Goal: Information Seeking & Learning: Learn about a topic

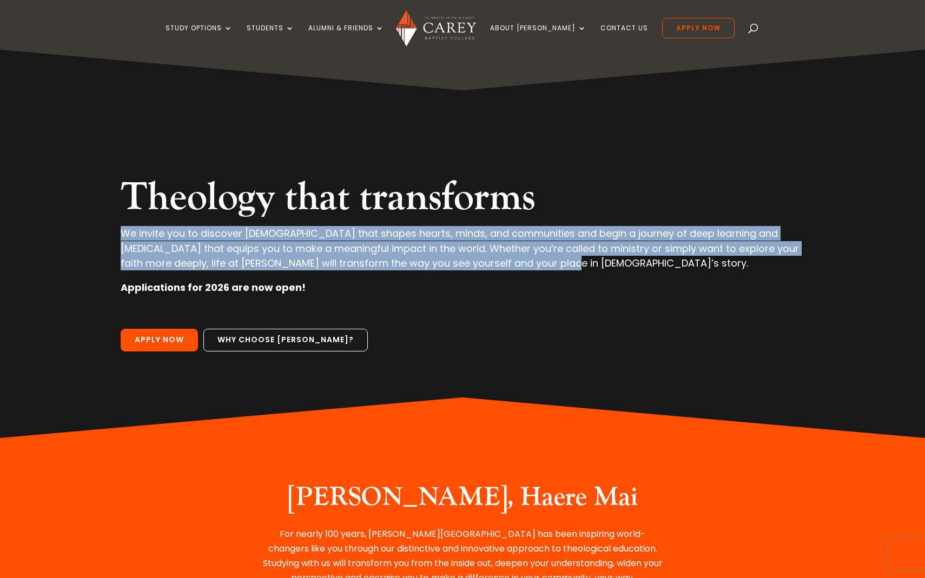
drag, startPoint x: 185, startPoint y: 218, endPoint x: 555, endPoint y: 269, distance: 374.0
click at [554, 269] on div "Theology that transforms We invite you to discover theology that shapes hearts,…" at bounding box center [463, 244] width 814 height 388
click at [555, 269] on p "We invite you to discover [DEMOGRAPHIC_DATA] that shapes hearts, minds, and com…" at bounding box center [463, 253] width 684 height 54
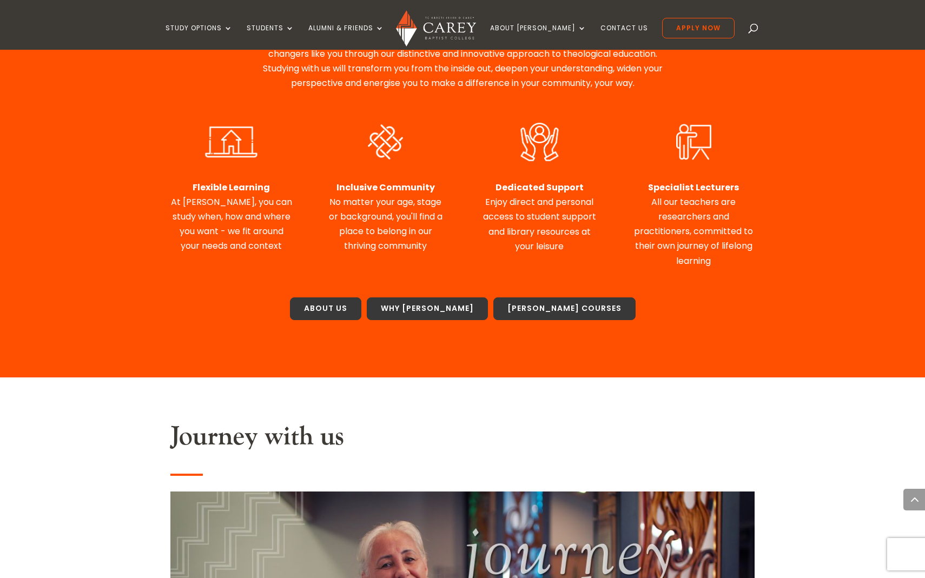
scroll to position [498, 0]
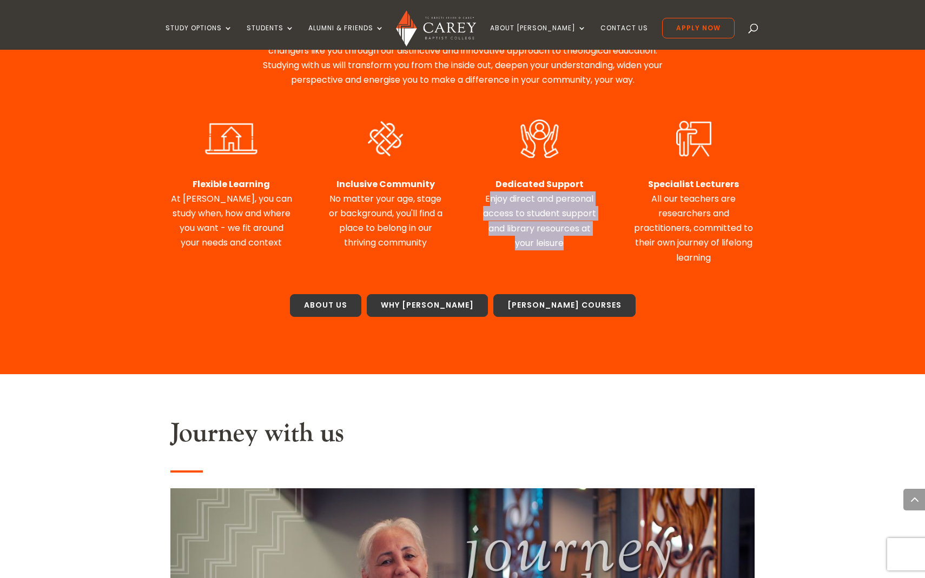
drag, startPoint x: 490, startPoint y: 193, endPoint x: 578, endPoint y: 246, distance: 102.9
click at [578, 246] on p "Dedicated Support Enjoy direct and personal access to student support and libra…" at bounding box center [540, 214] width 122 height 74
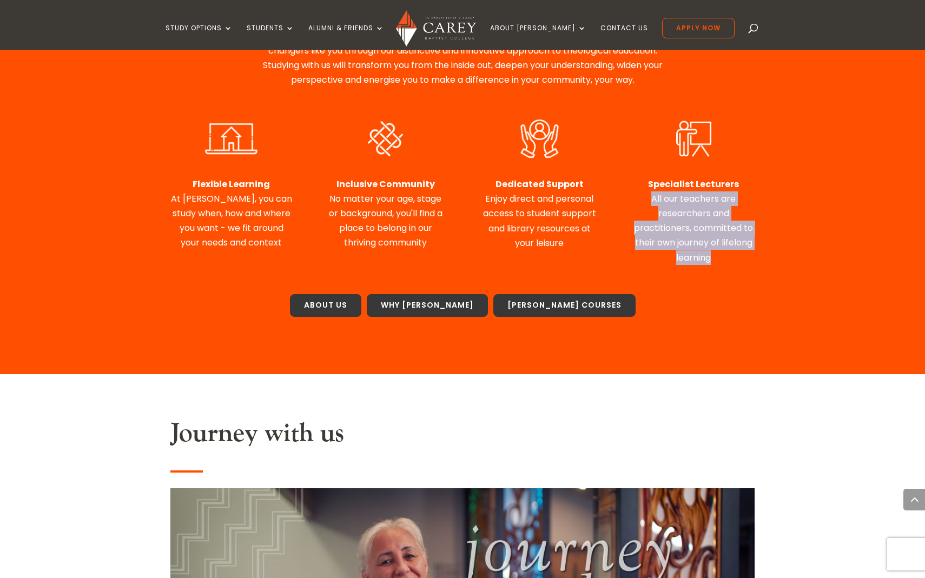
drag, startPoint x: 649, startPoint y: 204, endPoint x: 728, endPoint y: 265, distance: 99.5
click at [728, 264] on div "Flexible Learning At Carey, you can study when, how and where you want - we fit…" at bounding box center [462, 190] width 584 height 177
click at [728, 265] on div "Flexible Learning At Carey, you can study when, how and where you want - we fit…" at bounding box center [462, 190] width 584 height 177
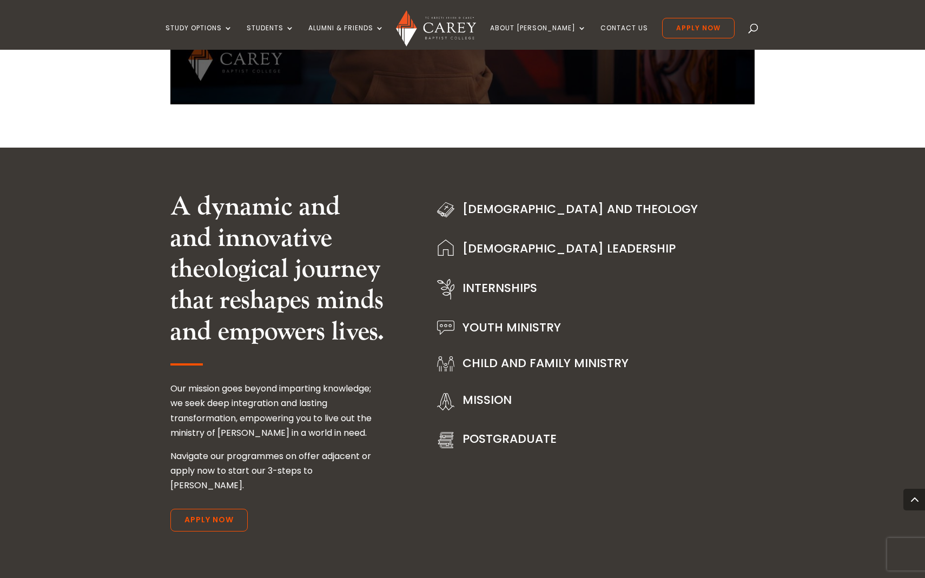
scroll to position [1256, 0]
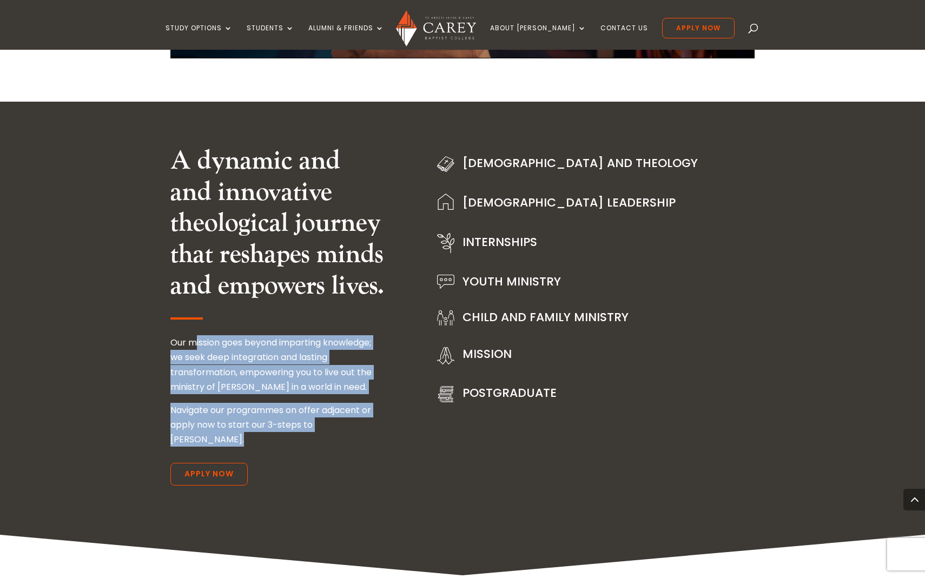
drag, startPoint x: 194, startPoint y: 349, endPoint x: 362, endPoint y: 439, distance: 190.2
click at [361, 439] on div "A dynamic and and innovative theological journey that reshapes minds and empowe…" at bounding box center [277, 318] width 214 height 346
click at [362, 439] on div "A dynamic and and innovative theological journey that reshapes minds and empowe…" at bounding box center [277, 318] width 214 height 346
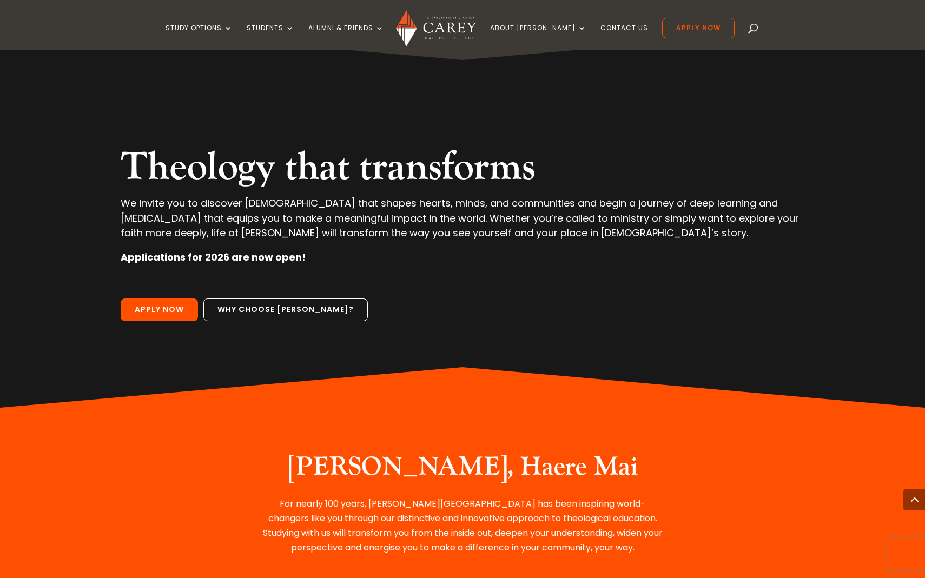
scroll to position [0, 0]
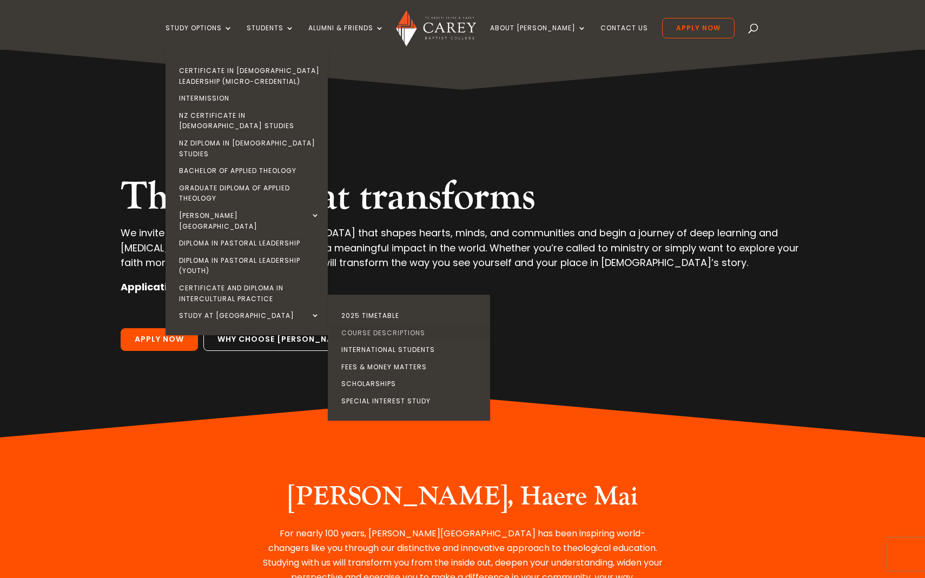
click at [387, 325] on link "Course Descriptions" at bounding box center [411, 333] width 162 height 17
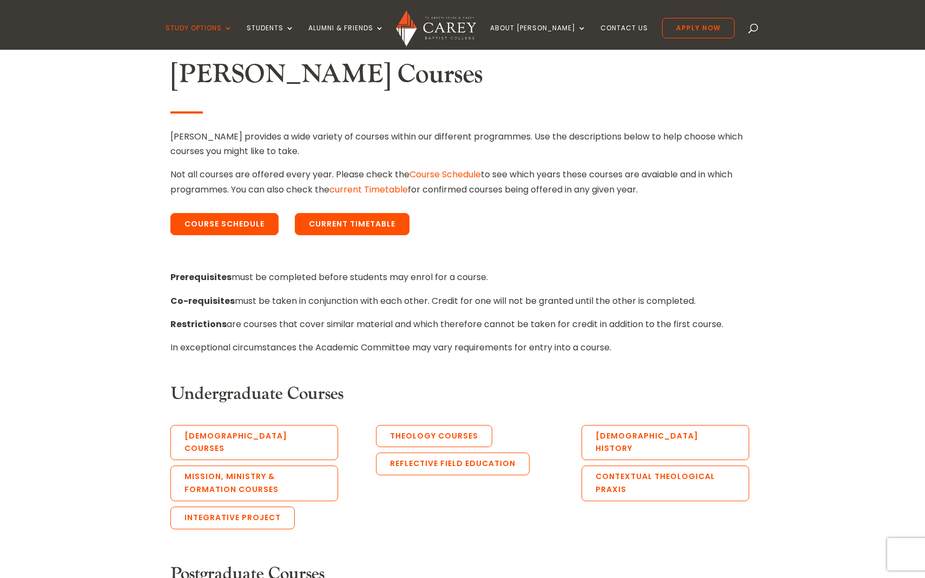
scroll to position [311, 0]
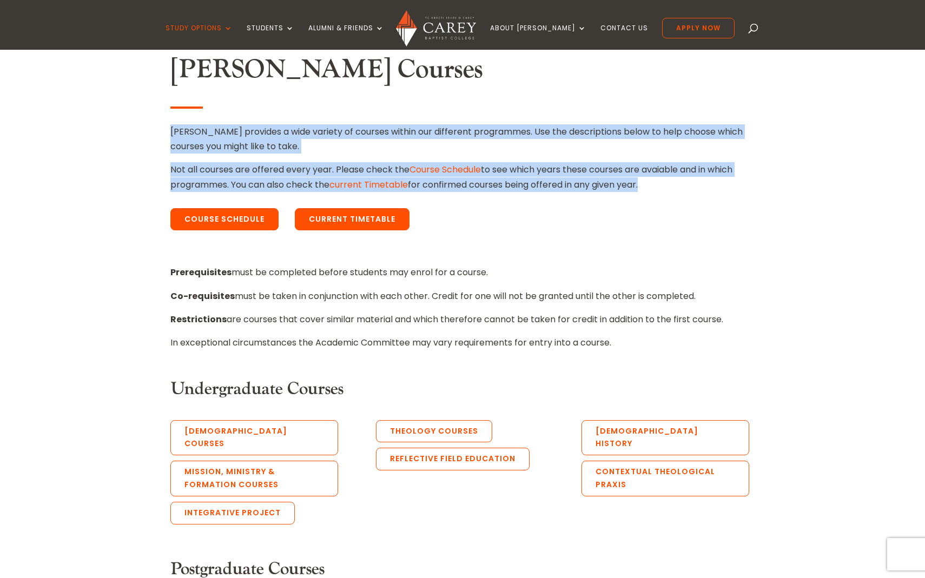
drag, startPoint x: 188, startPoint y: 123, endPoint x: 450, endPoint y: 198, distance: 272.7
click at [450, 198] on div "[PERSON_NAME] Courses [PERSON_NAME] provides a wide variety of courses within o…" at bounding box center [462, 145] width 584 height 182
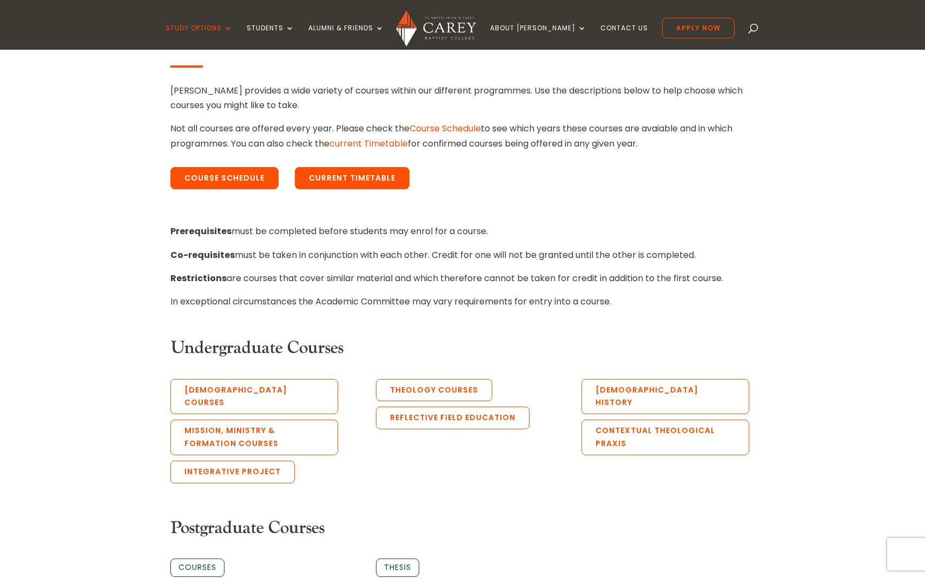
scroll to position [360, 0]
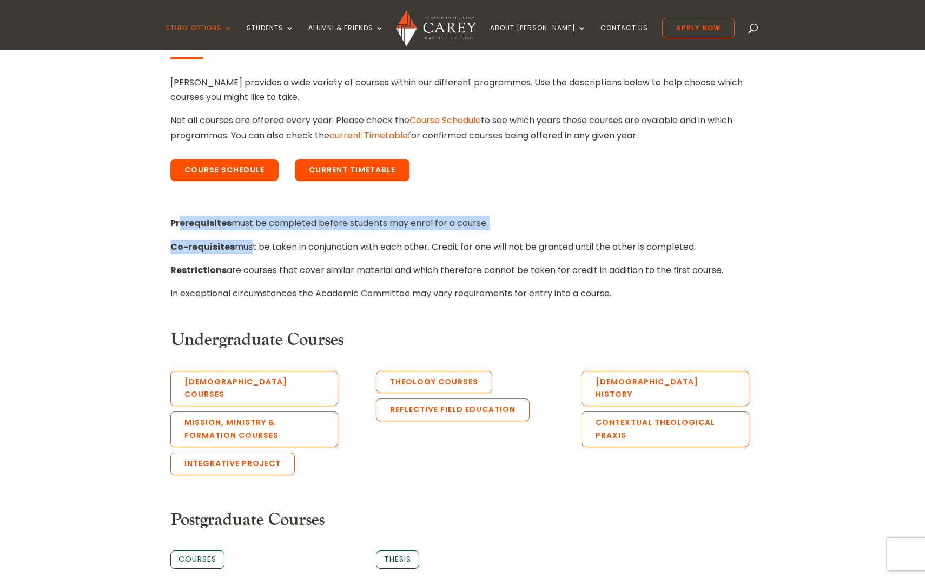
drag, startPoint x: 177, startPoint y: 221, endPoint x: 249, endPoint y: 251, distance: 77.3
click at [249, 252] on div "Prerequisites must be completed before students may enrol for a course. Co-requ…" at bounding box center [462, 258] width 584 height 85
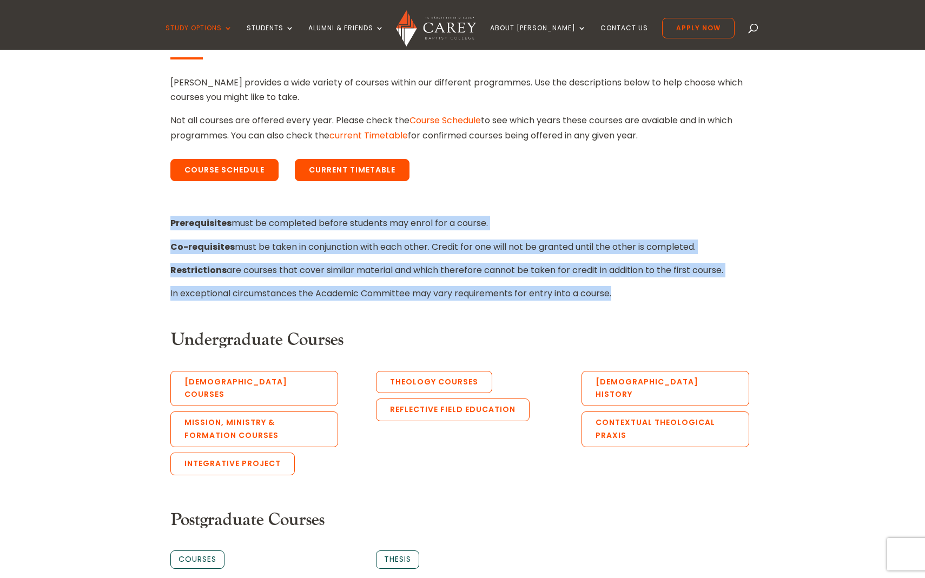
drag, startPoint x: 164, startPoint y: 224, endPoint x: 560, endPoint y: 308, distance: 405.2
click at [560, 308] on div "Prerequisites must be completed before students may enrol for a course. Co-requ…" at bounding box center [462, 258] width 584 height 114
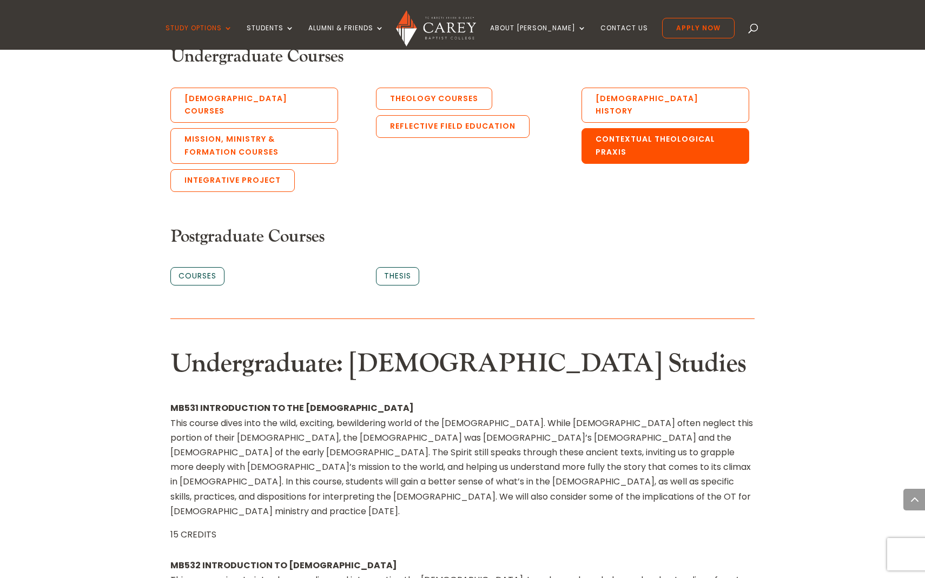
scroll to position [389, 0]
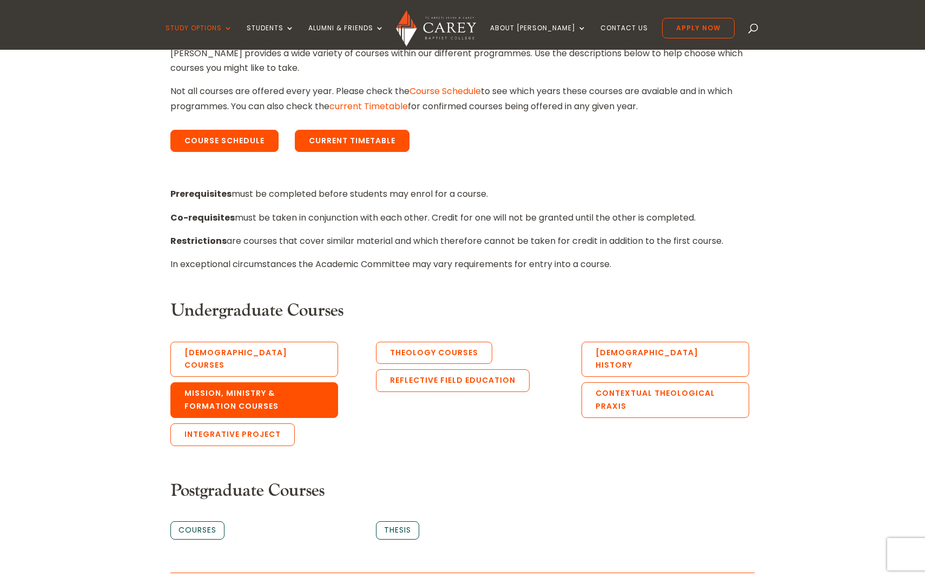
click at [325, 382] on link "Mission, Ministry & Formation Courses" at bounding box center [254, 400] width 168 height 36
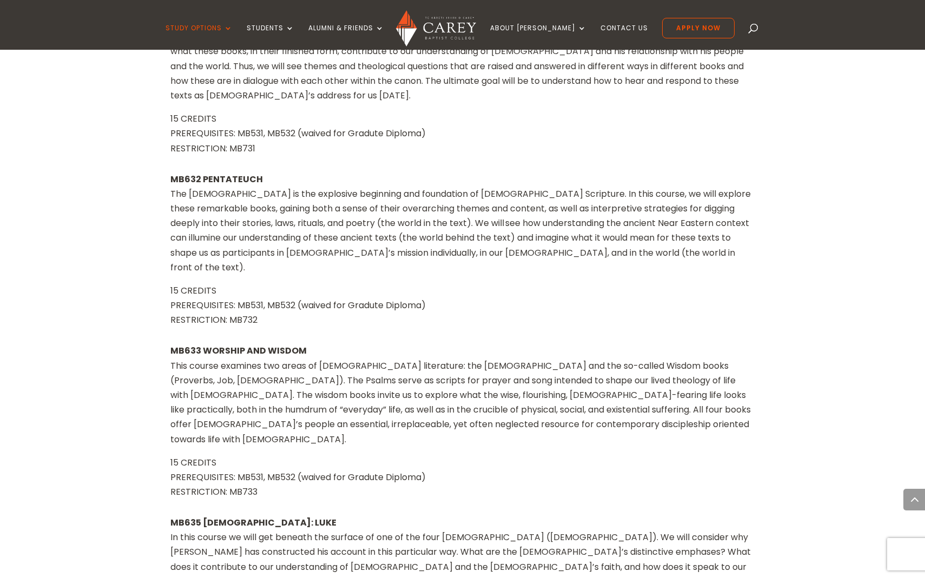
scroll to position [1435, 0]
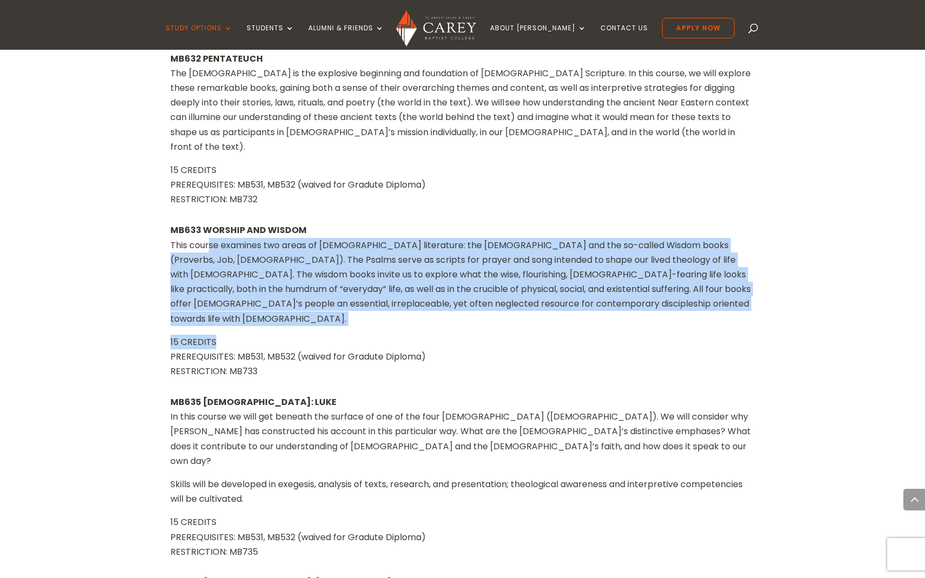
drag, startPoint x: 210, startPoint y: 186, endPoint x: 394, endPoint y: 270, distance: 202.8
click at [395, 270] on div "MB633 WORSHIP AND WISDOM This course examines two areas of [DEMOGRAPHIC_DATA] l…" at bounding box center [462, 301] width 584 height 156
click at [394, 335] on p "15 CREDITS PREREQUISITES: MB531, MB532 (waived for Gradute Diploma) RESTRICTION…" at bounding box center [462, 357] width 584 height 44
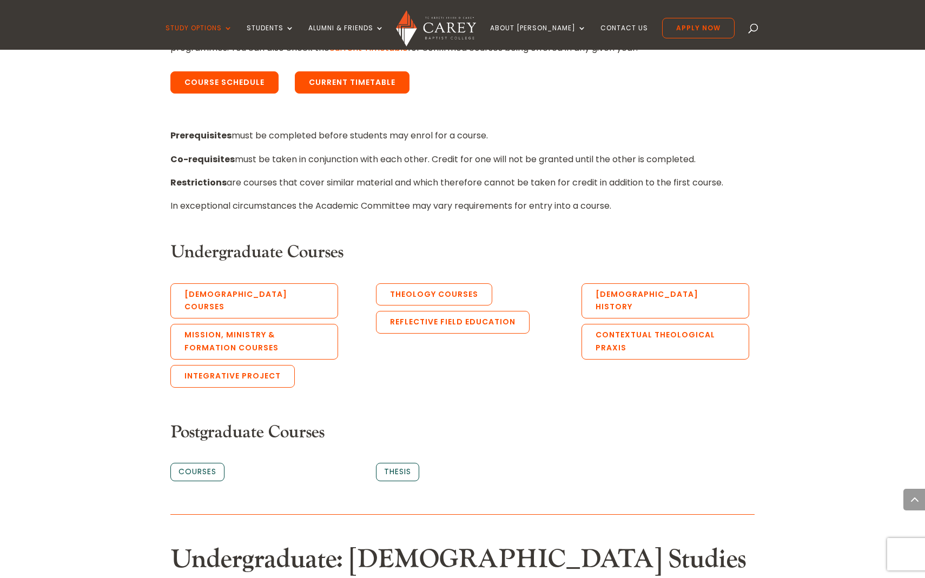
scroll to position [442, 0]
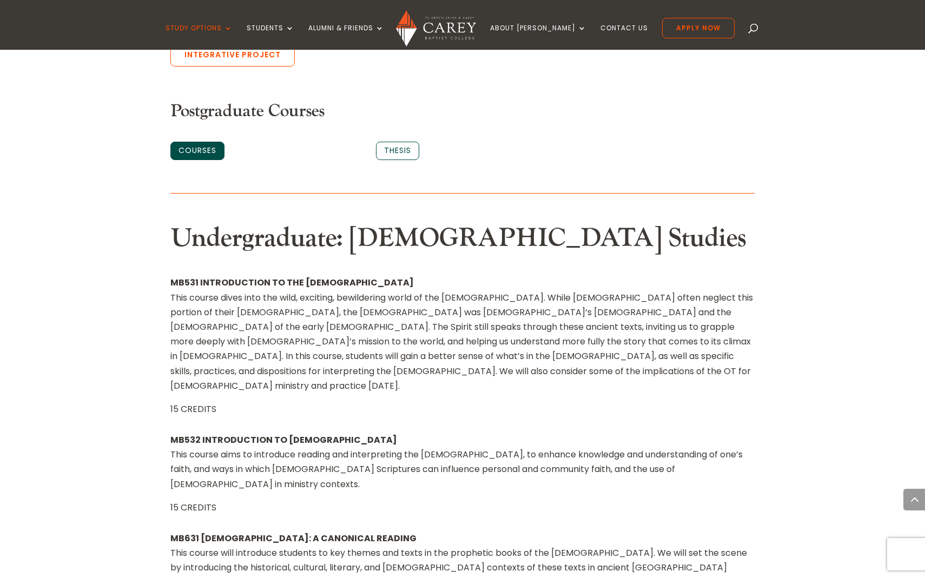
click at [191, 142] on link "Courses" at bounding box center [197, 151] width 54 height 18
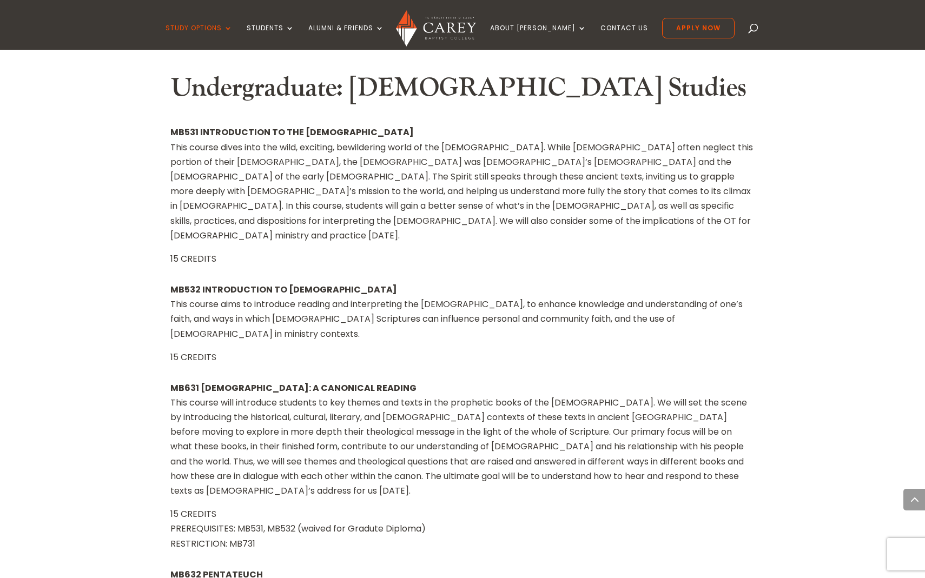
scroll to position [925, 0]
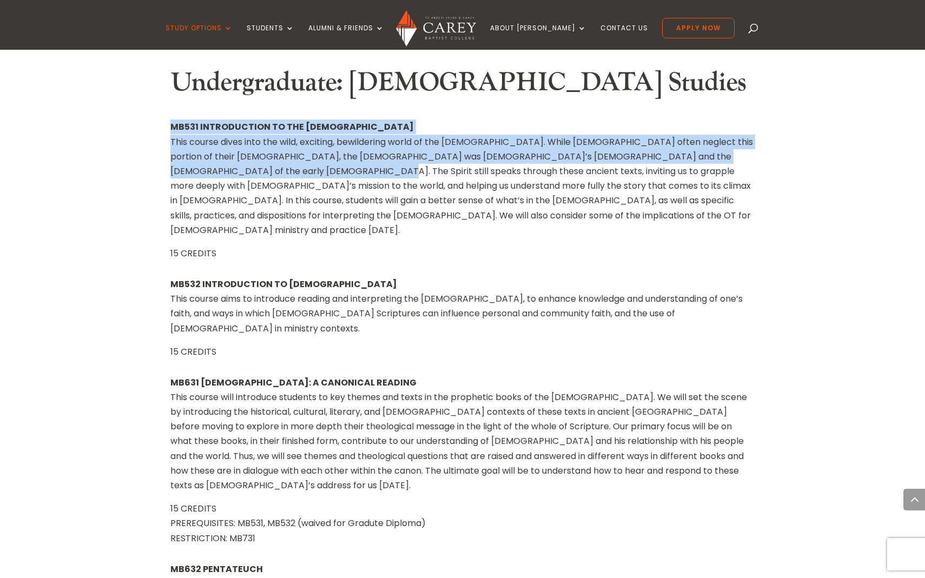
drag, startPoint x: 169, startPoint y: 117, endPoint x: 227, endPoint y: 161, distance: 71.8
click at [227, 161] on p "MB531 INTRODUCTION TO THE [DEMOGRAPHIC_DATA] This course dives into the wild, e…" at bounding box center [462, 183] width 584 height 127
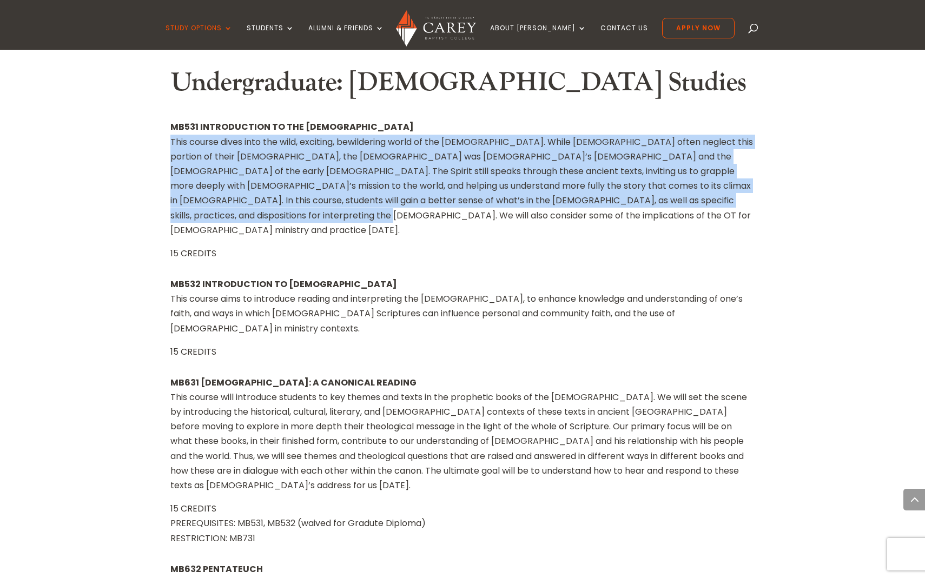
drag, startPoint x: 168, startPoint y: 131, endPoint x: 270, endPoint y: 211, distance: 129.7
click at [270, 211] on p "MB531 INTRODUCTION TO THE [DEMOGRAPHIC_DATA] This course dives into the wild, e…" at bounding box center [462, 183] width 584 height 127
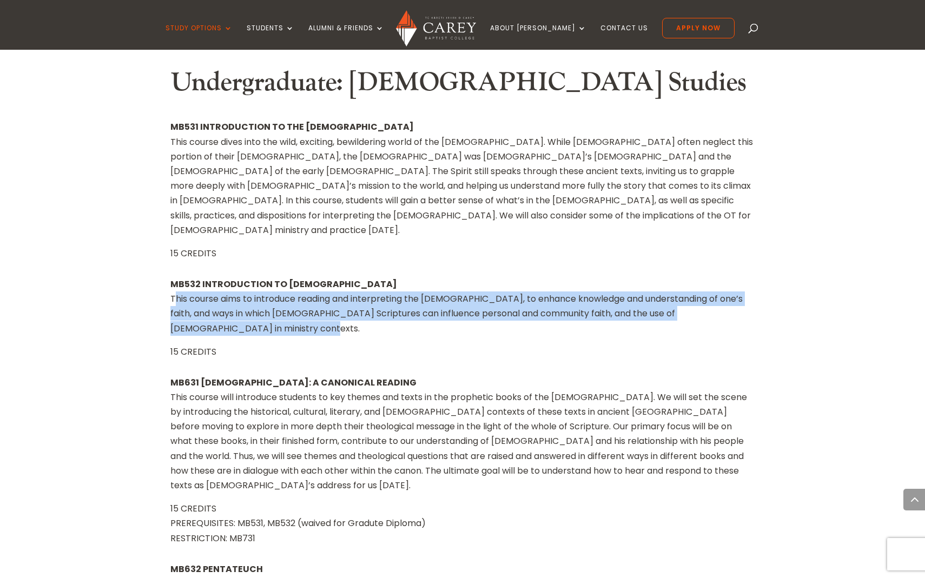
drag, startPoint x: 169, startPoint y: 271, endPoint x: 319, endPoint y: 299, distance: 152.4
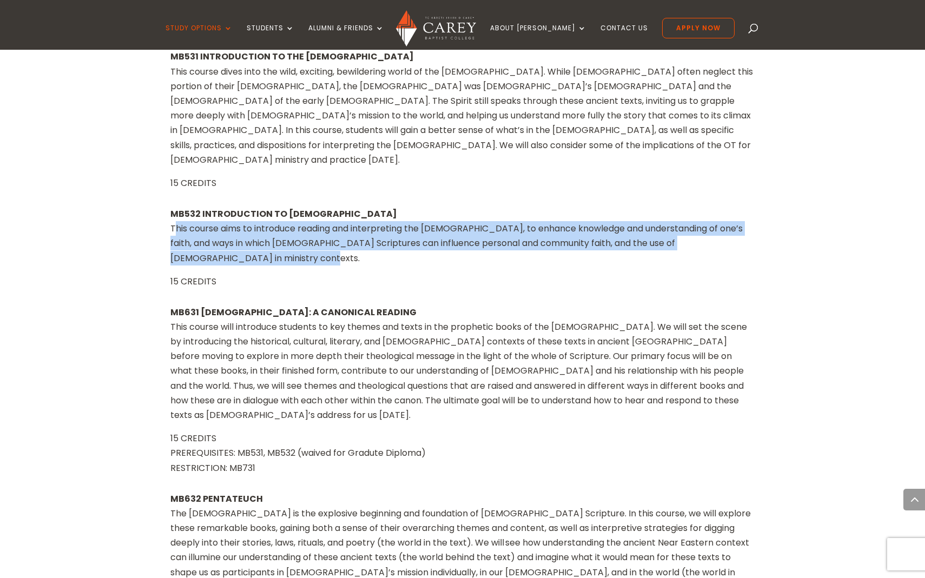
scroll to position [998, 0]
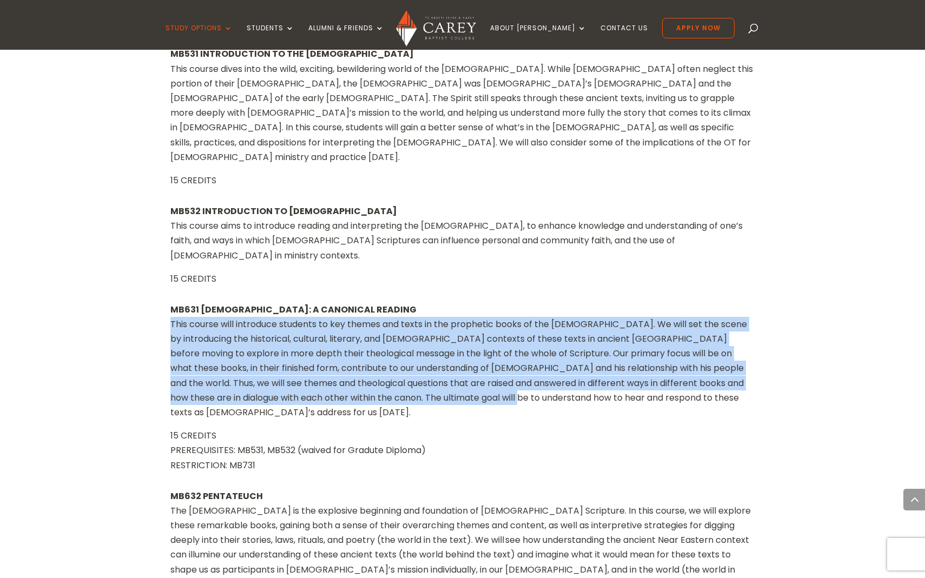
drag, startPoint x: 170, startPoint y: 296, endPoint x: 515, endPoint y: 371, distance: 353.1
click at [516, 371] on p "MB631 [DEMOGRAPHIC_DATA]: A CANONICAL READING This course will introduce studen…" at bounding box center [462, 365] width 584 height 127
click at [515, 371] on p "MB631 [DEMOGRAPHIC_DATA]: A CANONICAL READING This course will introduce studen…" at bounding box center [462, 365] width 584 height 127
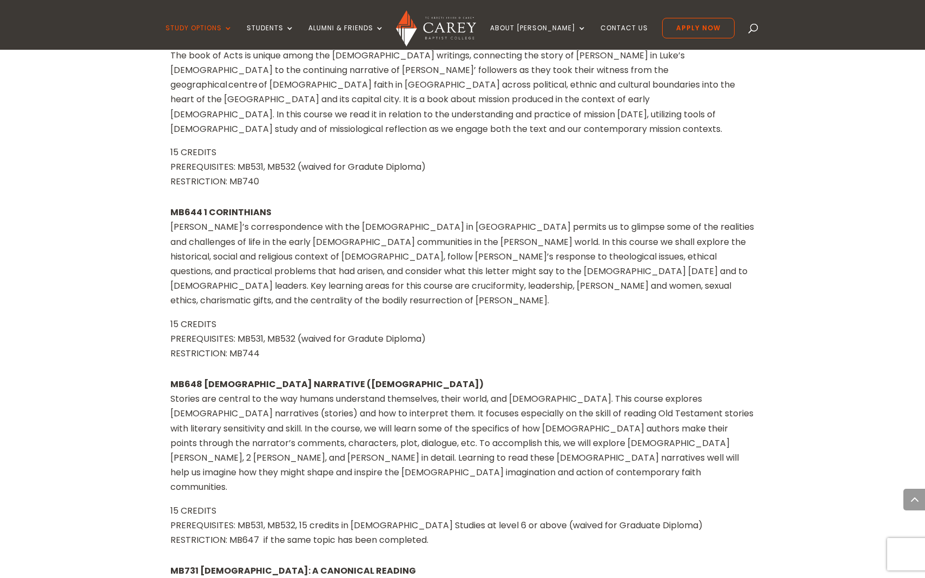
scroll to position [2615, 0]
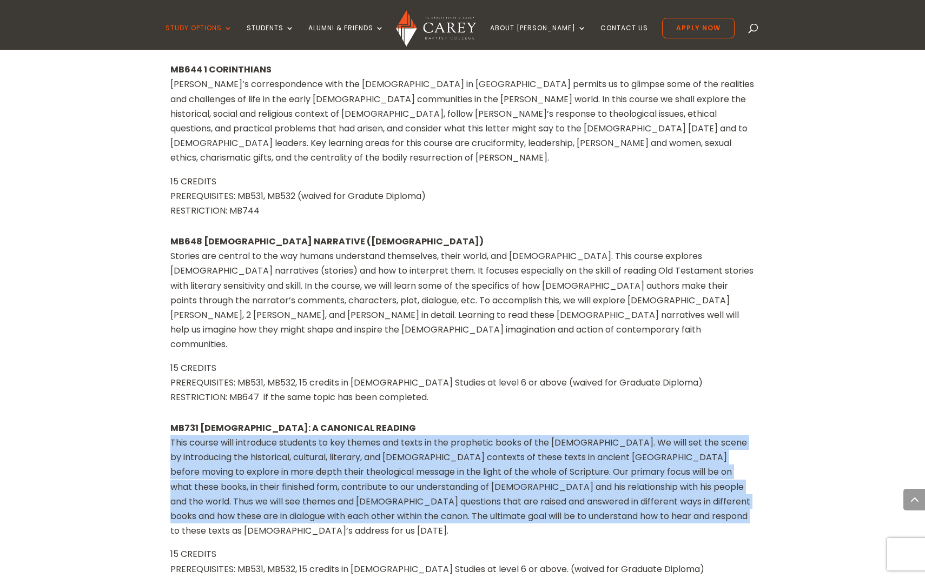
drag, startPoint x: 170, startPoint y: 284, endPoint x: 700, endPoint y: 369, distance: 537.3
click at [700, 421] on p "MB731 [DEMOGRAPHIC_DATA]: A CANONICAL READING This course will introduce studen…" at bounding box center [462, 484] width 584 height 127
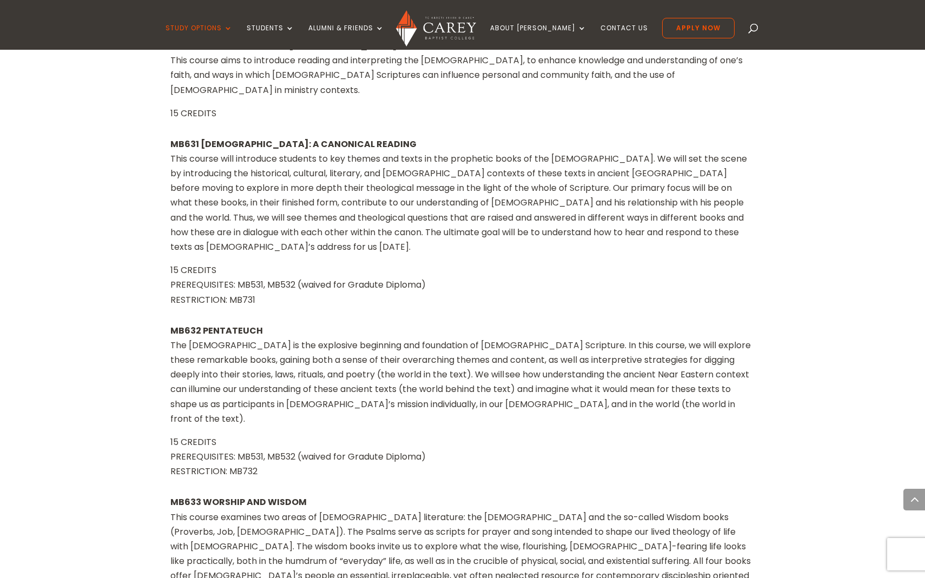
scroll to position [1177, 0]
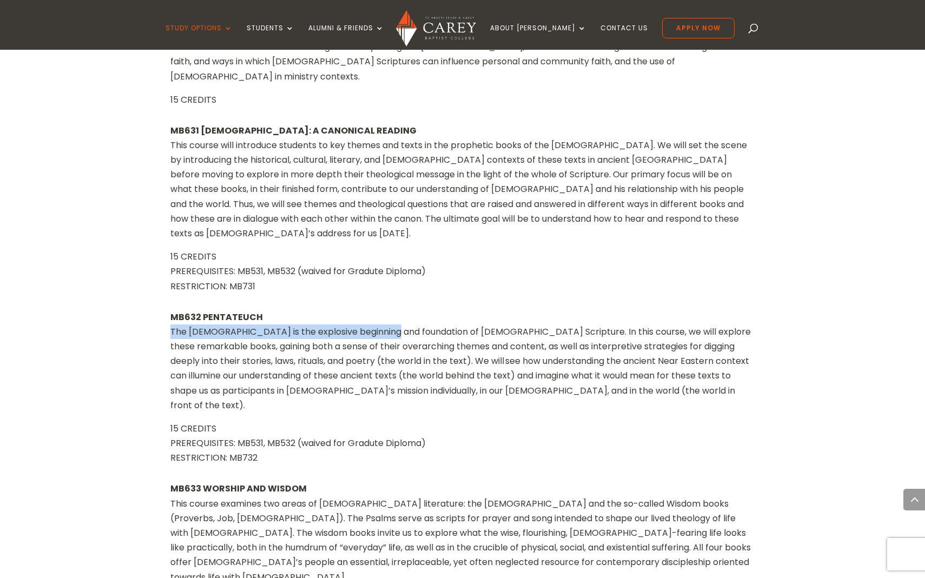
drag, startPoint x: 172, startPoint y: 286, endPoint x: 381, endPoint y: 292, distance: 209.4
click at [385, 310] on p "MB632 [DEMOGRAPHIC_DATA] The [DEMOGRAPHIC_DATA] is the explosive beginning and …" at bounding box center [462, 365] width 584 height 111
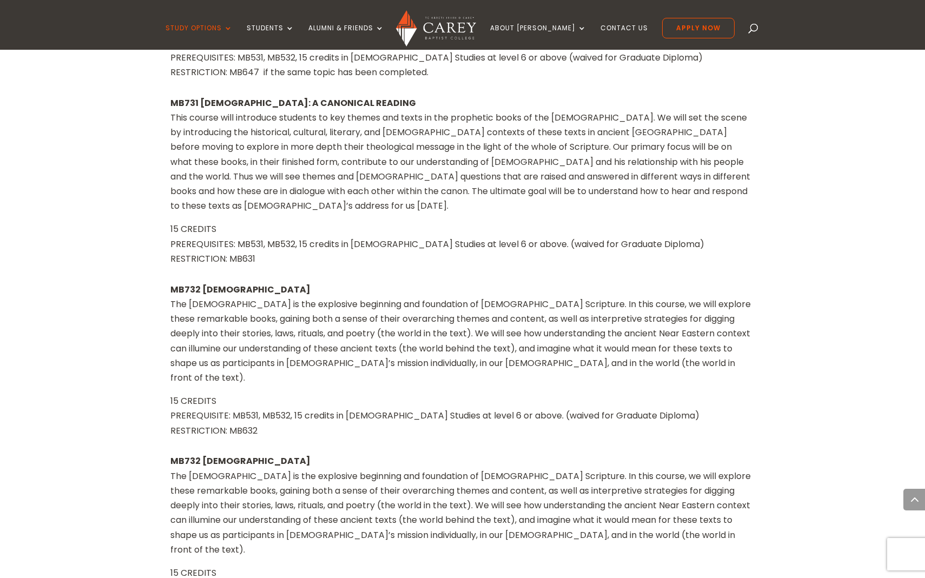
scroll to position [2934, 0]
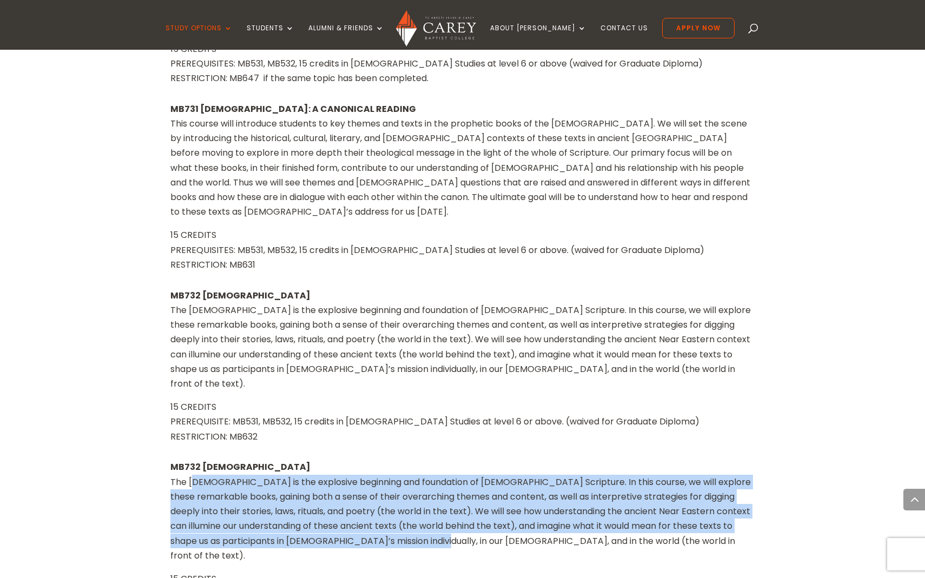
drag, startPoint x: 191, startPoint y: 298, endPoint x: 451, endPoint y: 356, distance: 266.5
click at [451, 460] on p "MB732 [DEMOGRAPHIC_DATA] The [DEMOGRAPHIC_DATA] is the explosive beginning and …" at bounding box center [462, 515] width 584 height 111
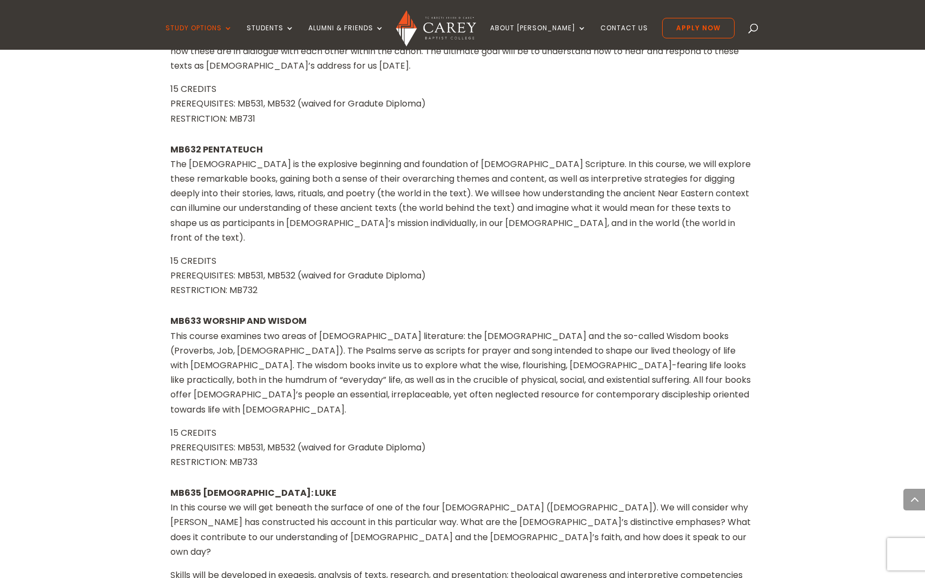
scroll to position [1364, 0]
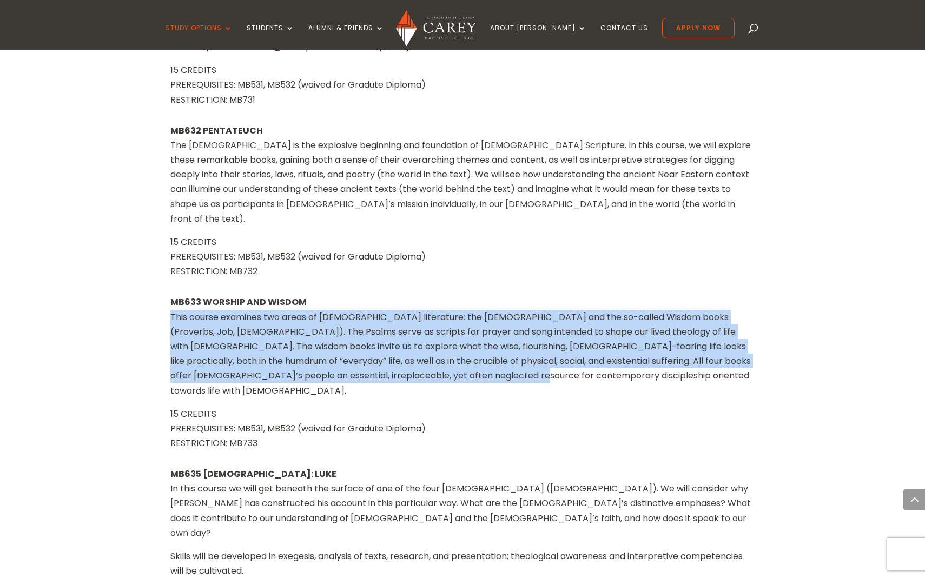
drag, startPoint x: 160, startPoint y: 257, endPoint x: 448, endPoint y: 326, distance: 296.4
click at [448, 326] on p "MB633 WORSHIP AND WISDOM This course examines two areas of [DEMOGRAPHIC_DATA] l…" at bounding box center [462, 350] width 584 height 111
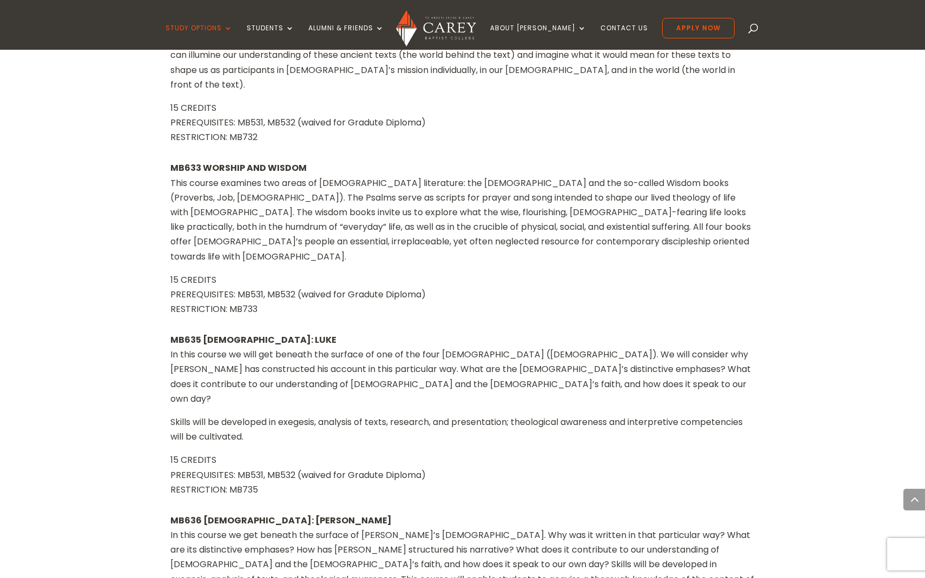
scroll to position [1500, 0]
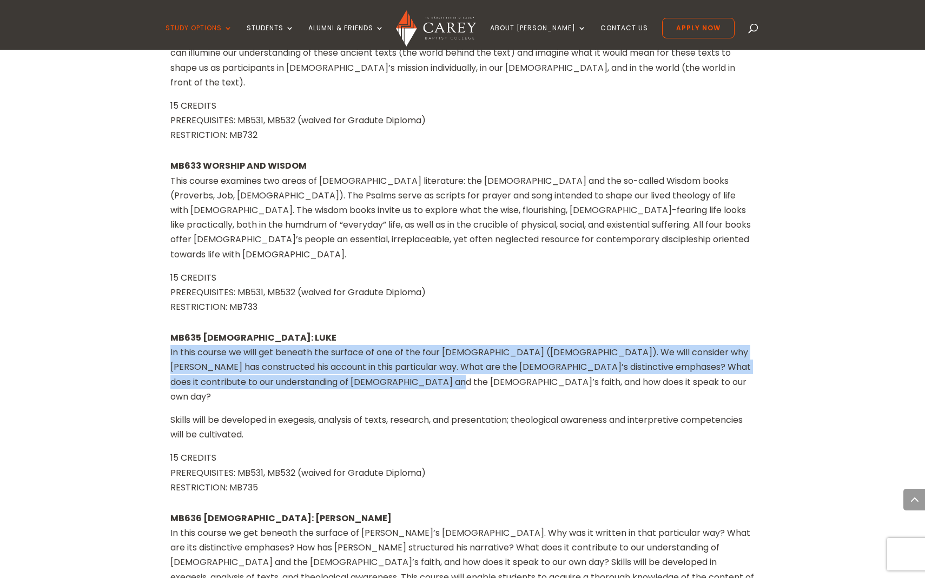
drag, startPoint x: 167, startPoint y: 277, endPoint x: 418, endPoint y: 315, distance: 253.8
click at [418, 330] on p "MB635 [DEMOGRAPHIC_DATA]: [PERSON_NAME] In this course we will get beneath the …" at bounding box center [462, 371] width 584 height 82
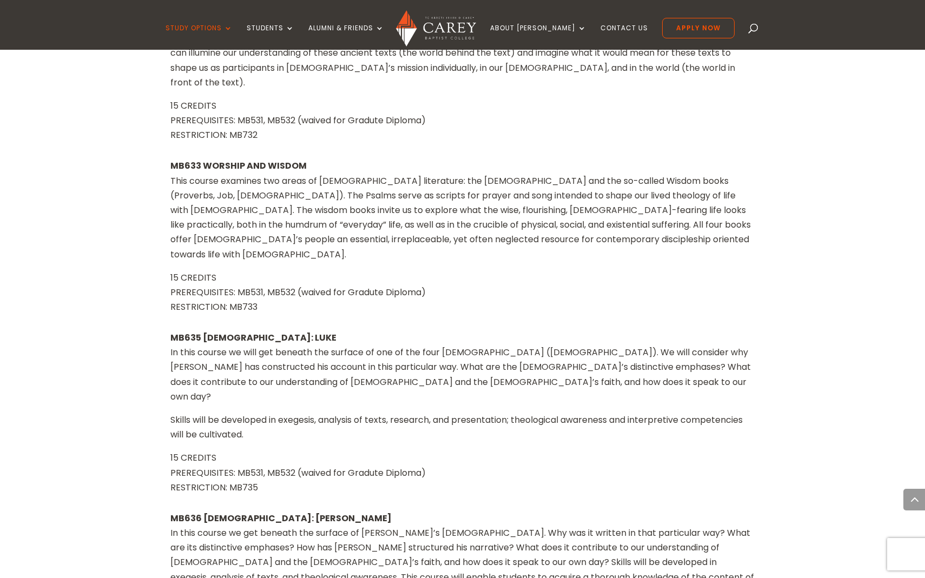
scroll to position [1719, 0]
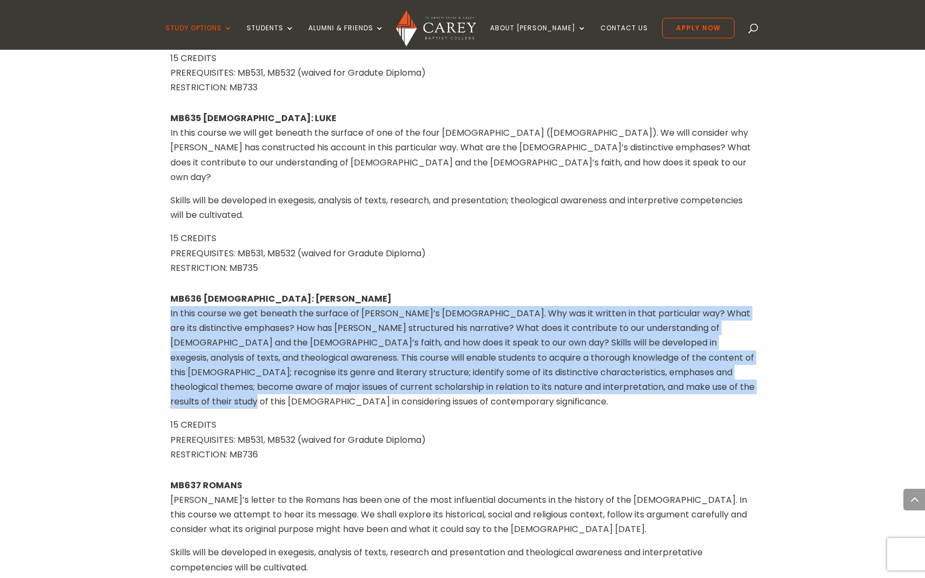
drag, startPoint x: 168, startPoint y: 224, endPoint x: 650, endPoint y: 314, distance: 490.6
click at [650, 314] on p "MB636 [DEMOGRAPHIC_DATA]: [PERSON_NAME] In this course we get beneath the surfa…" at bounding box center [462, 355] width 584 height 127
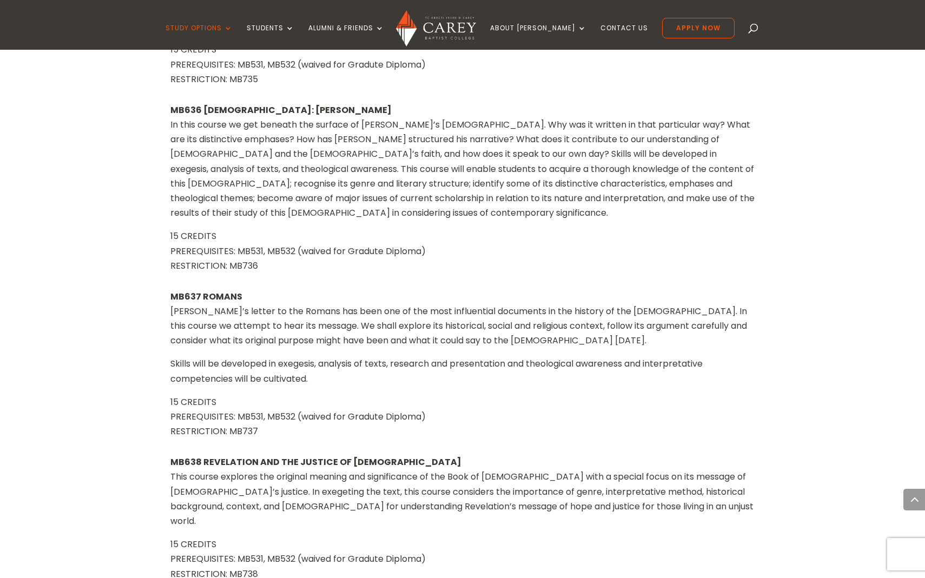
scroll to position [1914, 0]
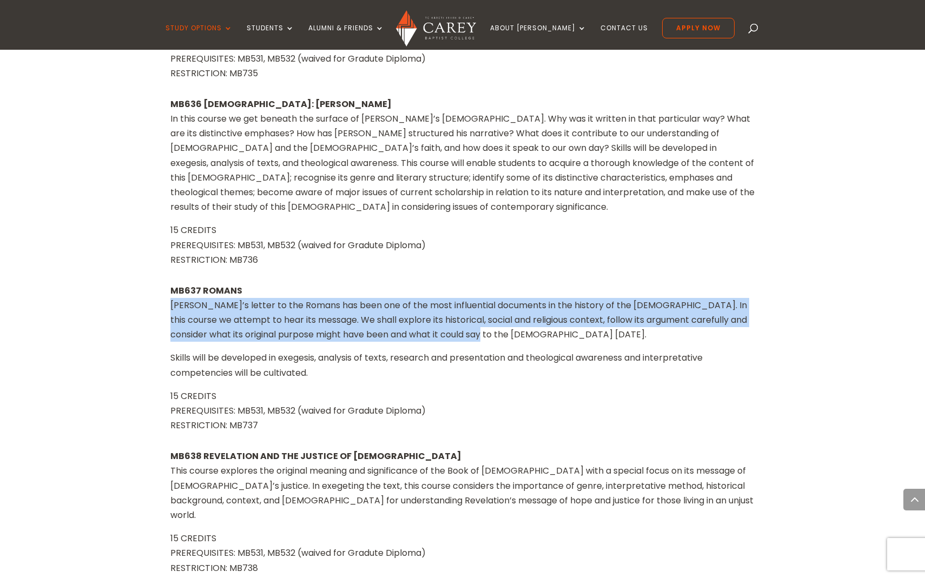
drag, startPoint x: 171, startPoint y: 219, endPoint x: 489, endPoint y: 250, distance: 319.6
click at [489, 283] on p "MB637 ROMANS [PERSON_NAME]’s letter to the [DEMOGRAPHIC_DATA] has been one of t…" at bounding box center [462, 317] width 584 height 68
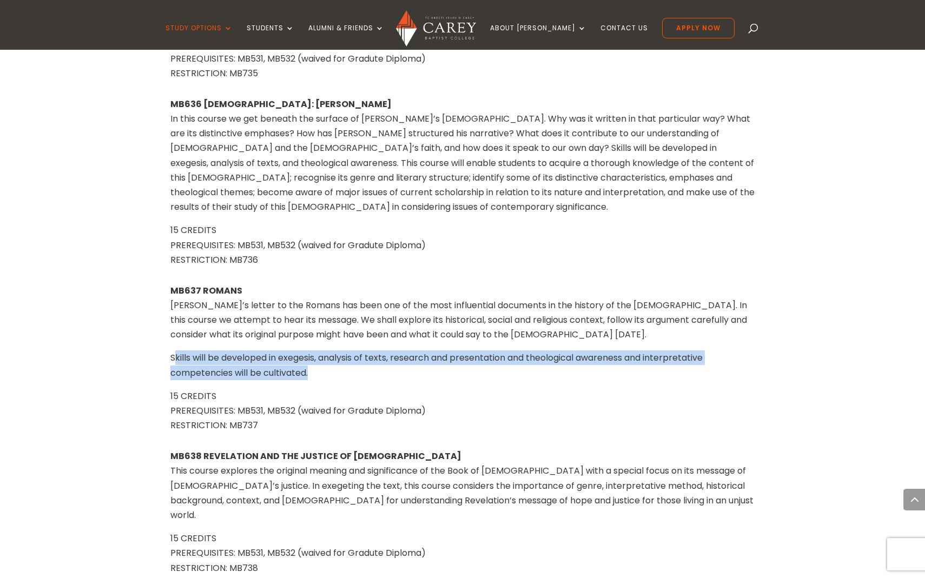
drag, startPoint x: 174, startPoint y: 275, endPoint x: 343, endPoint y: 286, distance: 169.6
click at [343, 350] on p "Skills will be developed in exegesis, analysis of texts, research and presentat…" at bounding box center [462, 369] width 584 height 38
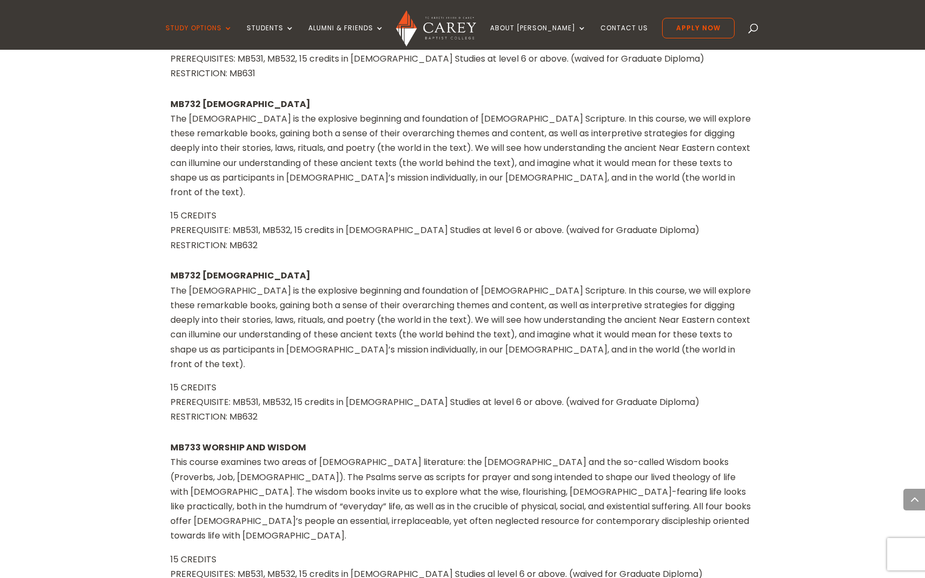
scroll to position [3134, 0]
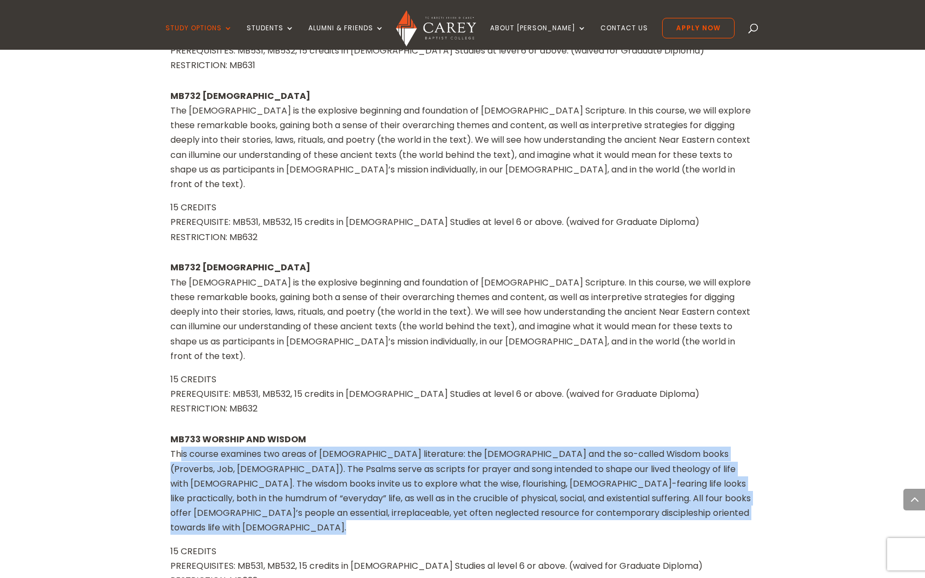
drag, startPoint x: 175, startPoint y: 247, endPoint x: 495, endPoint y: 317, distance: 327.7
click at [498, 432] on div "MB733 WORSHIP AND WISDOM This course examines two areas of [DEMOGRAPHIC_DATA] l…" at bounding box center [462, 510] width 584 height 156
click at [495, 535] on p at bounding box center [462, 539] width 584 height 9
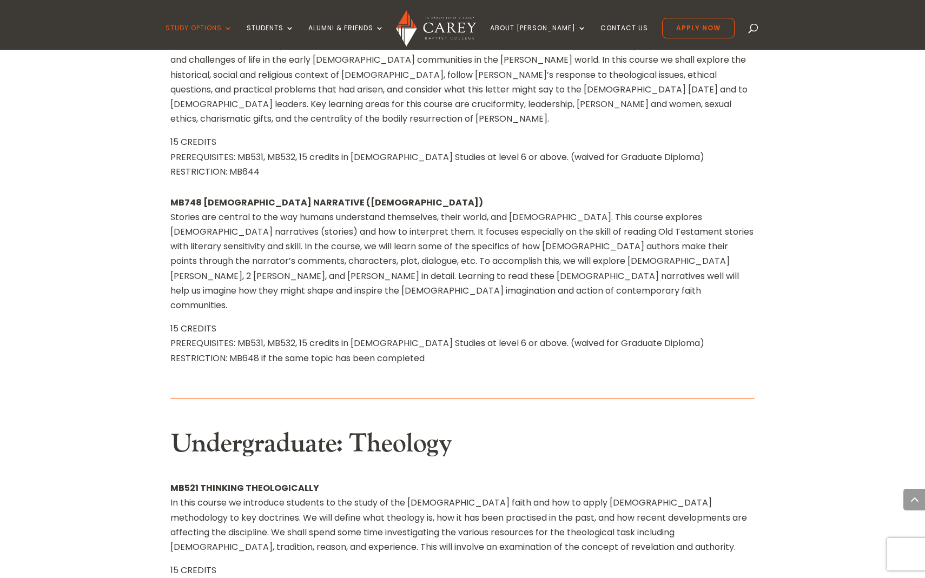
scroll to position [4549, 0]
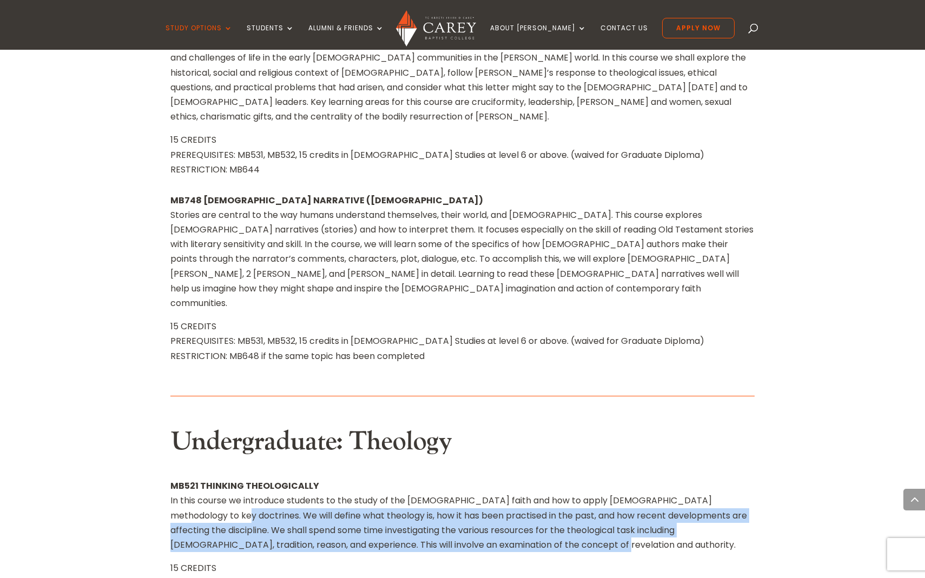
drag, startPoint x: 168, startPoint y: 216, endPoint x: 457, endPoint y: 264, distance: 292.8
click at [457, 479] on p "MB521 THINKING THEOLOGICALLY In this course we introduce students to the study …" at bounding box center [462, 520] width 584 height 82
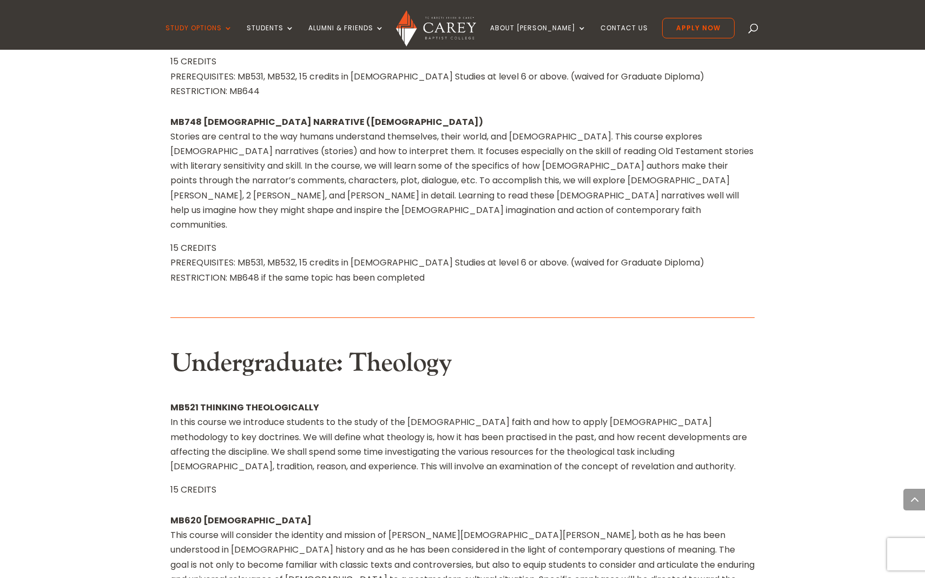
scroll to position [4627, 0]
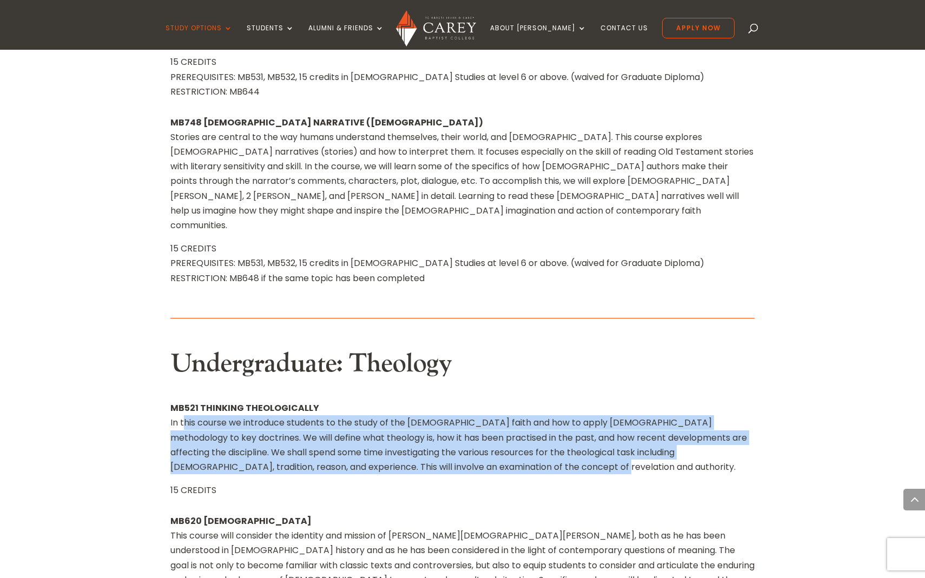
drag, startPoint x: 183, startPoint y: 128, endPoint x: 469, endPoint y: 189, distance: 291.9
click at [469, 401] on p "MB521 THINKING THEOLOGICALLY In this course we introduce students to the study …" at bounding box center [462, 442] width 584 height 82
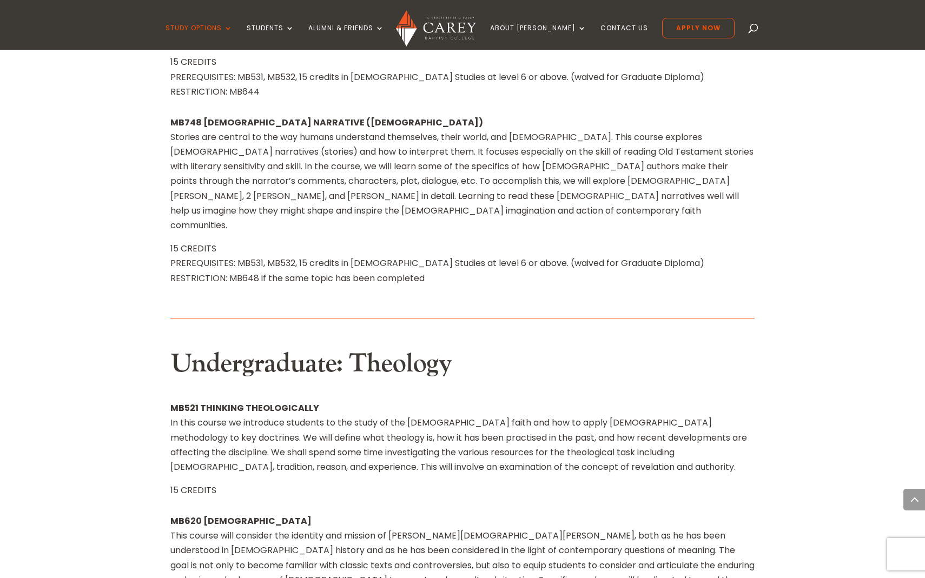
drag, startPoint x: 476, startPoint y: 184, endPoint x: 485, endPoint y: 189, distance: 9.9
click at [486, 401] on p "MB521 THINKING THEOLOGICALLY In this course we introduce students to the study …" at bounding box center [462, 442] width 584 height 82
click at [485, 401] on p "MB521 THINKING THEOLOGICALLY In this course we introduce students to the study …" at bounding box center [462, 442] width 584 height 82
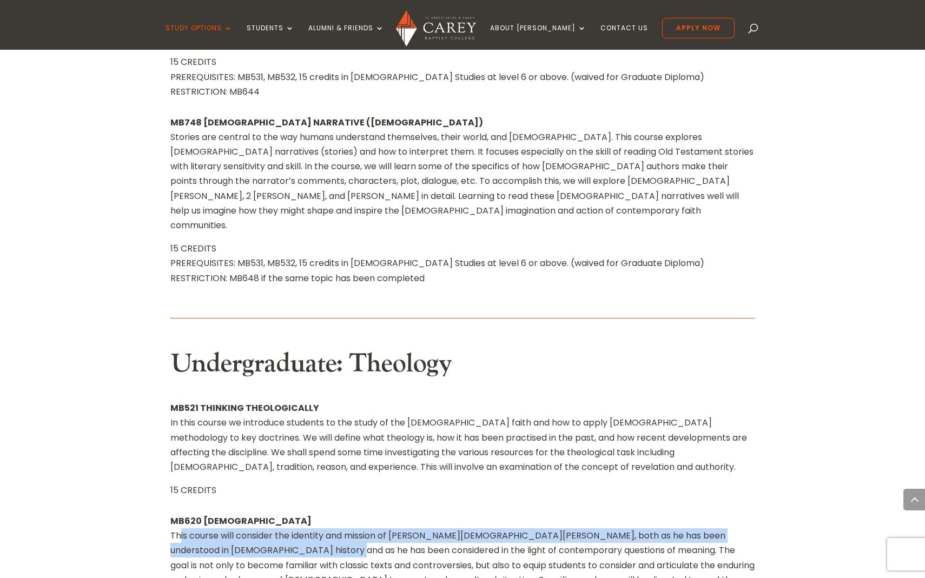
drag, startPoint x: 175, startPoint y: 241, endPoint x: 275, endPoint y: 250, distance: 100.5
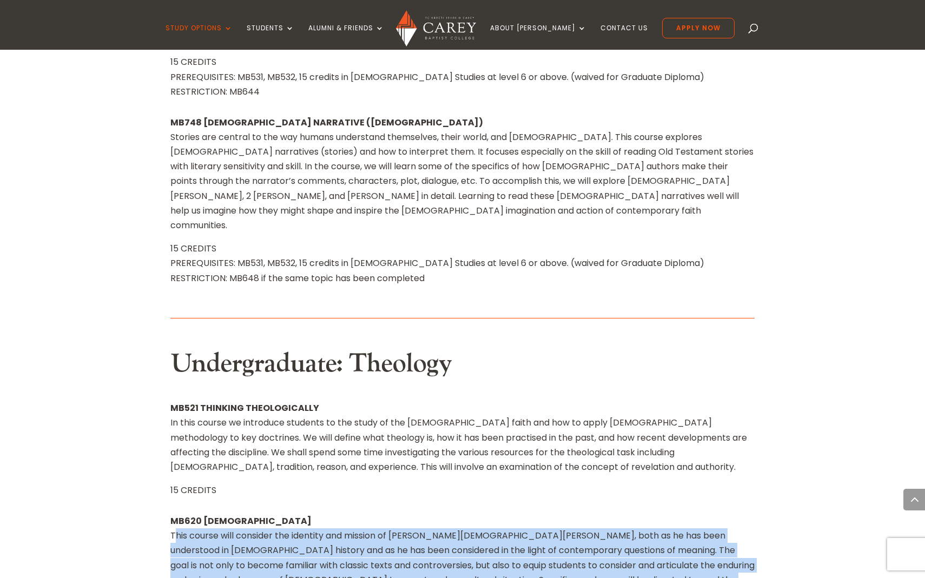
drag, startPoint x: 167, startPoint y: 244, endPoint x: 462, endPoint y: 314, distance: 303.3
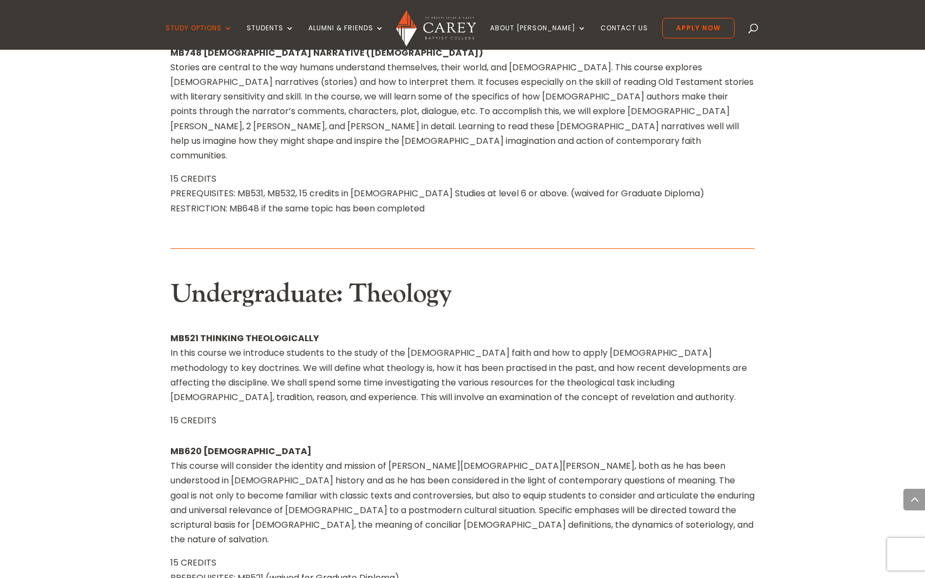
scroll to position [4697, 0]
drag, startPoint x: 169, startPoint y: 330, endPoint x: 337, endPoint y: 362, distance: 171.2
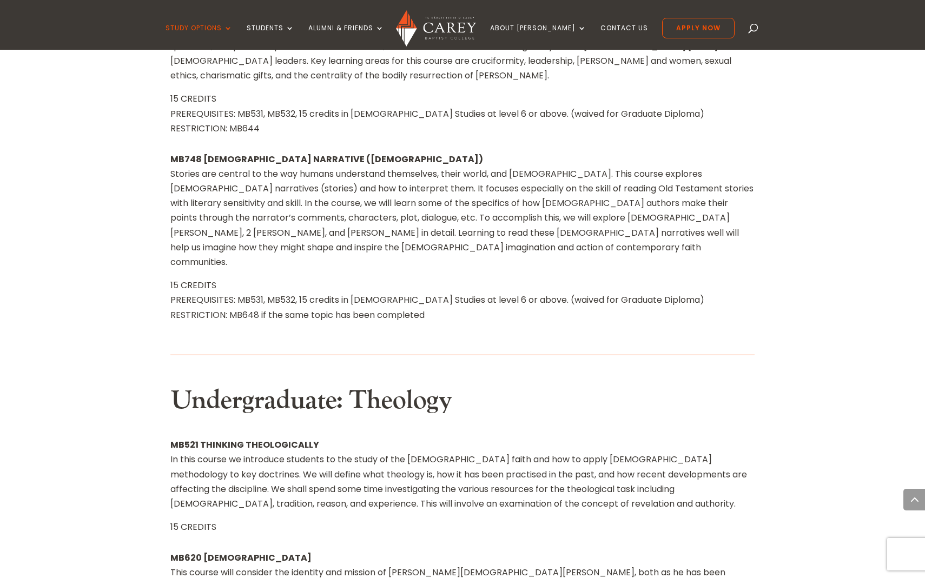
scroll to position [4591, 0]
drag, startPoint x: 369, startPoint y: 452, endPoint x: 612, endPoint y: 496, distance: 246.9
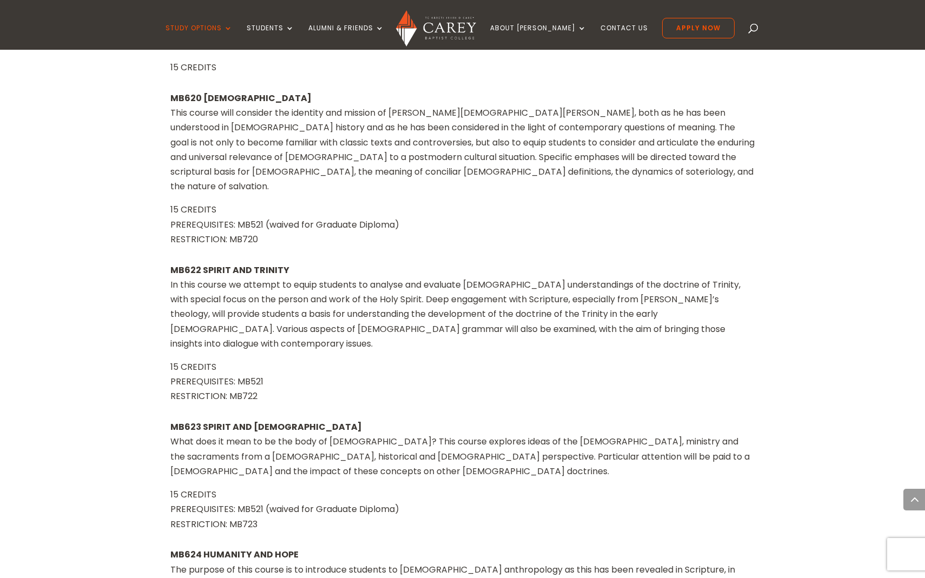
scroll to position [5058, 0]
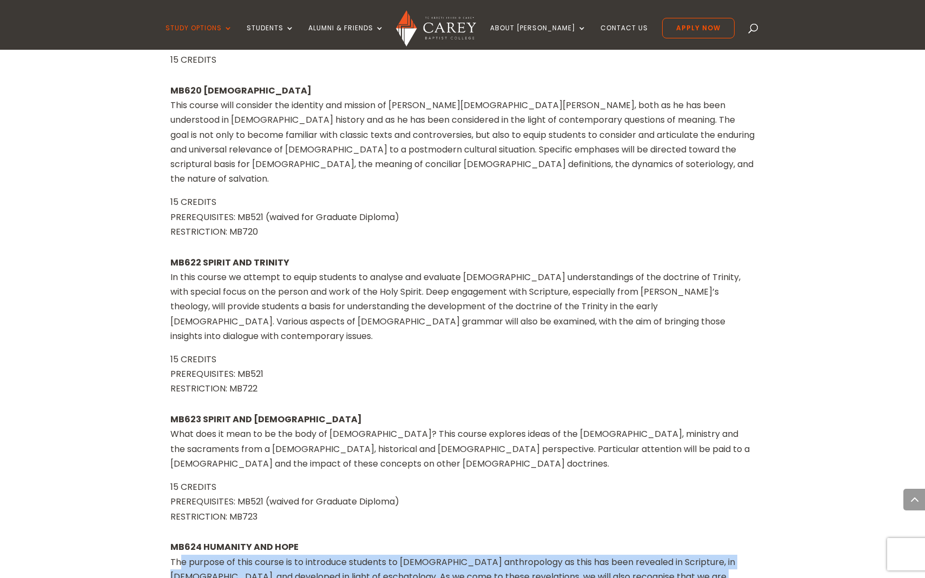
drag, startPoint x: 174, startPoint y: 244, endPoint x: 641, endPoint y: 318, distance: 473.1
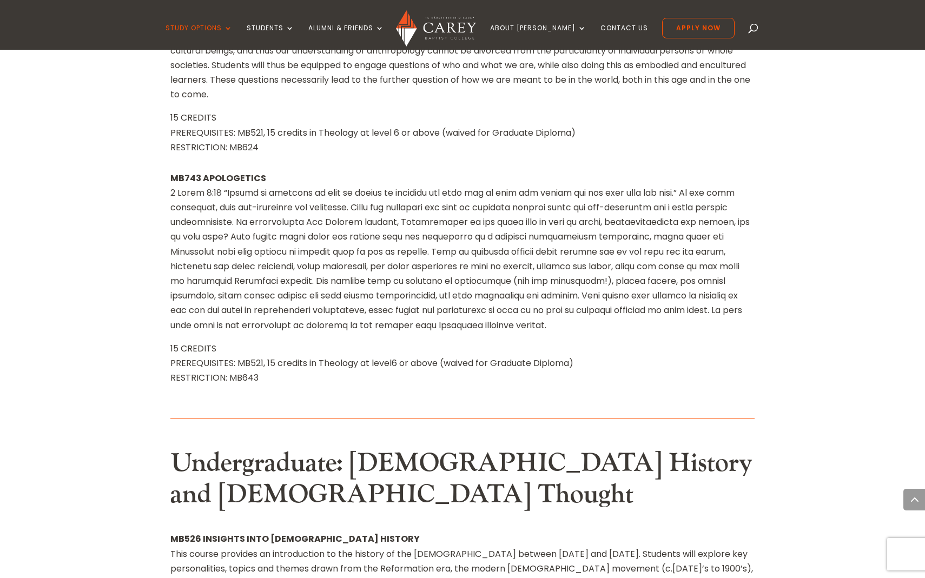
scroll to position [6573, 0]
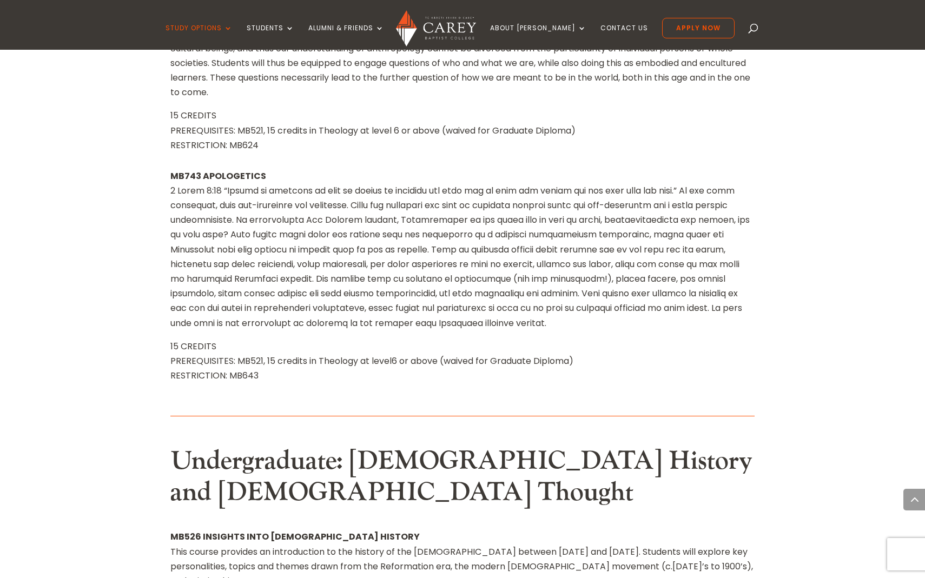
drag, startPoint x: 173, startPoint y: 308, endPoint x: 634, endPoint y: 339, distance: 461.8
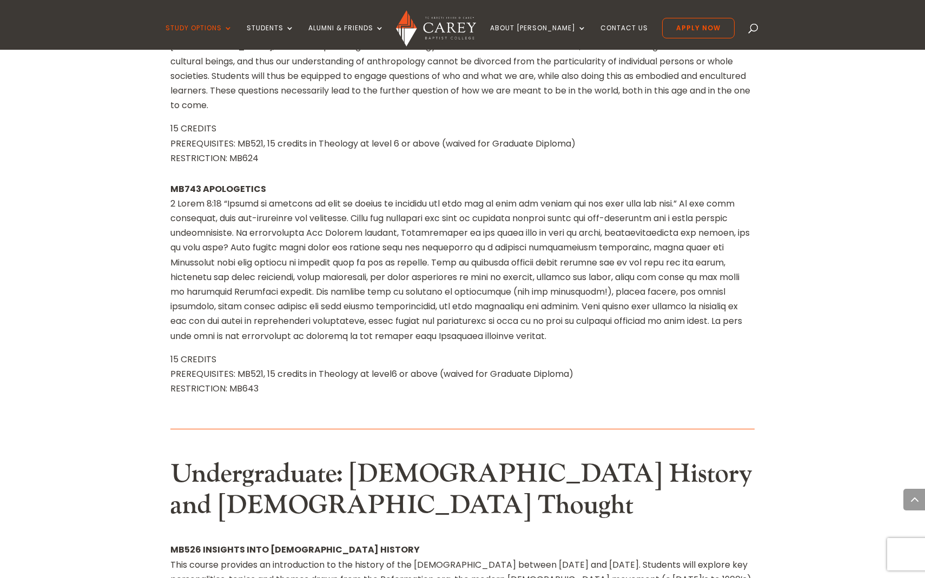
scroll to position [6555, 0]
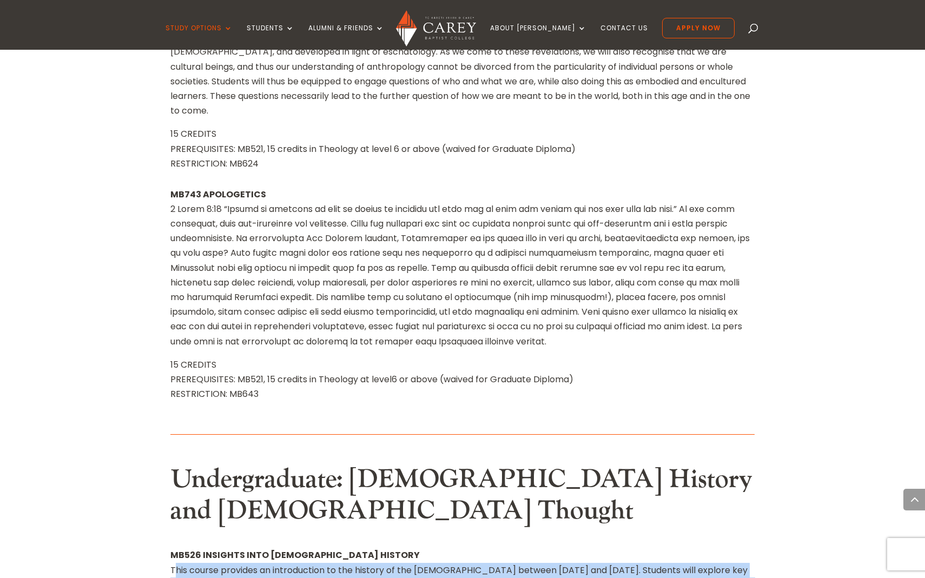
drag, startPoint x: 171, startPoint y: 191, endPoint x: 583, endPoint y: 261, distance: 416.9
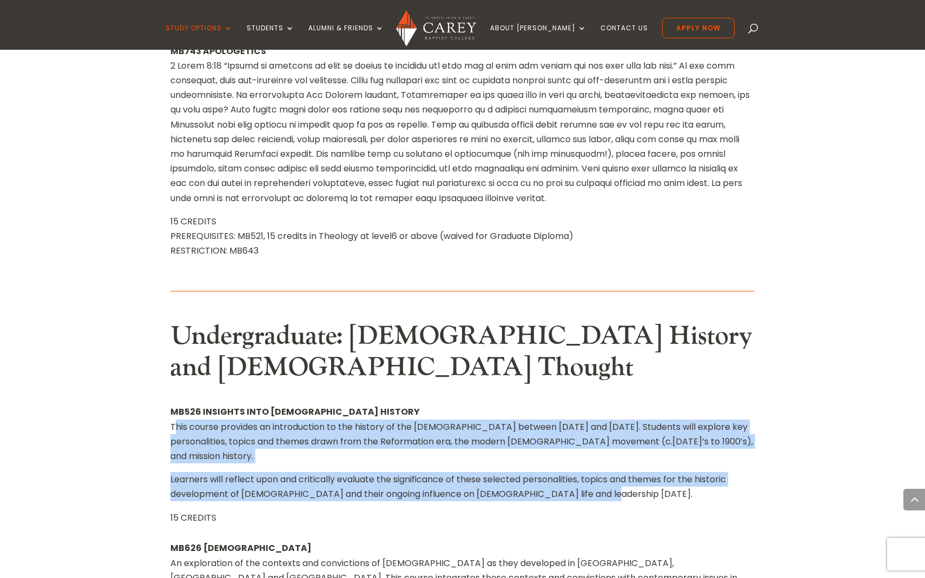
scroll to position [6774, 0]
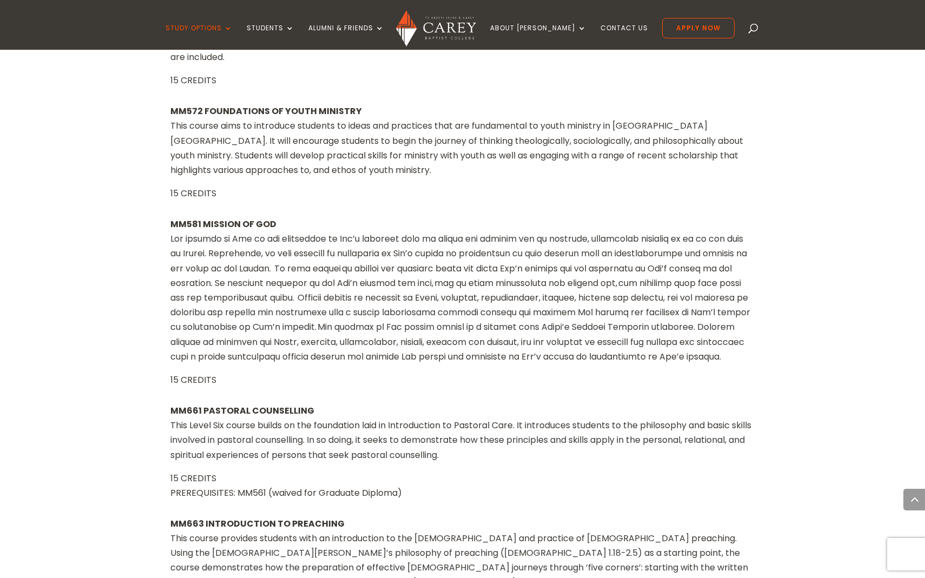
scroll to position [8939, 0]
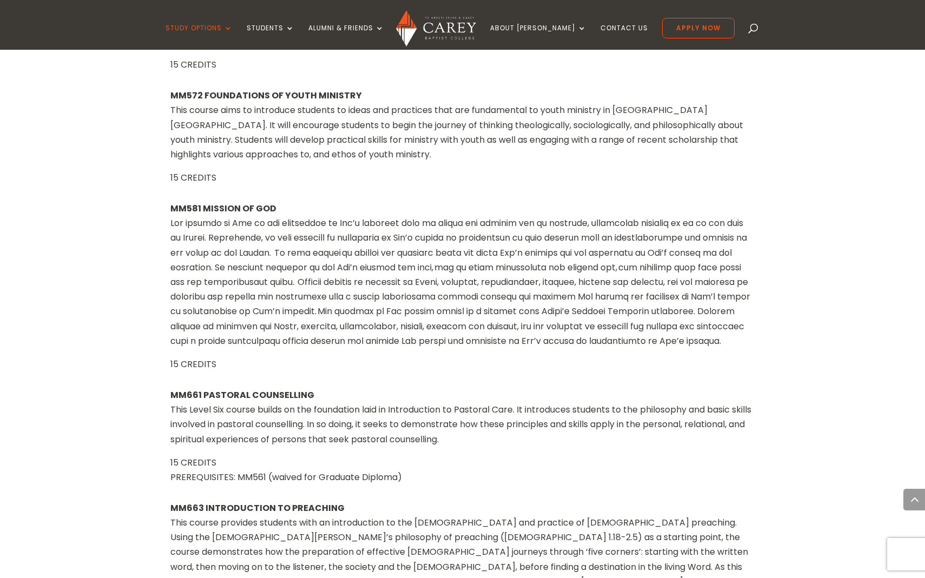
drag, startPoint x: 173, startPoint y: 264, endPoint x: 448, endPoint y: 341, distance: 286.3
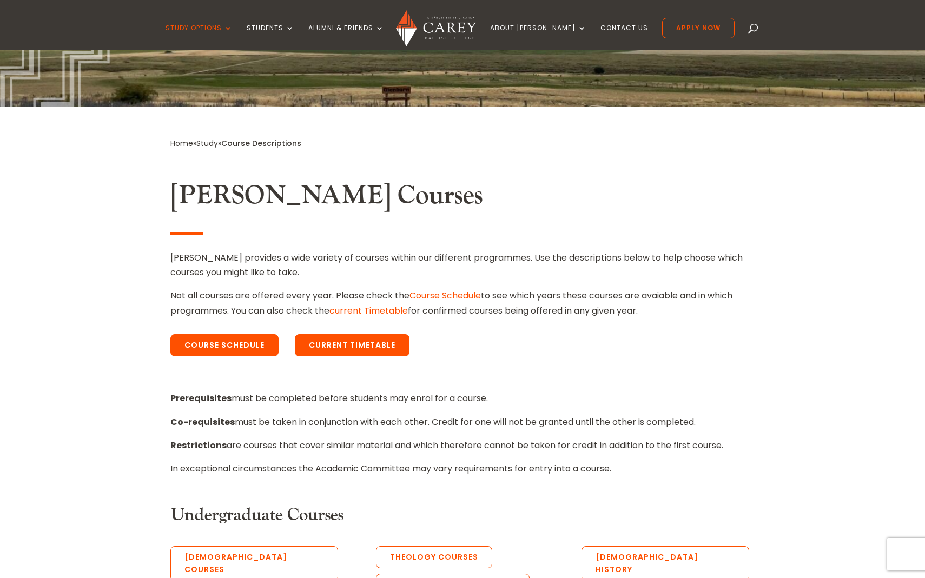
scroll to position [0, 0]
